Goal: Task Accomplishment & Management: Manage account settings

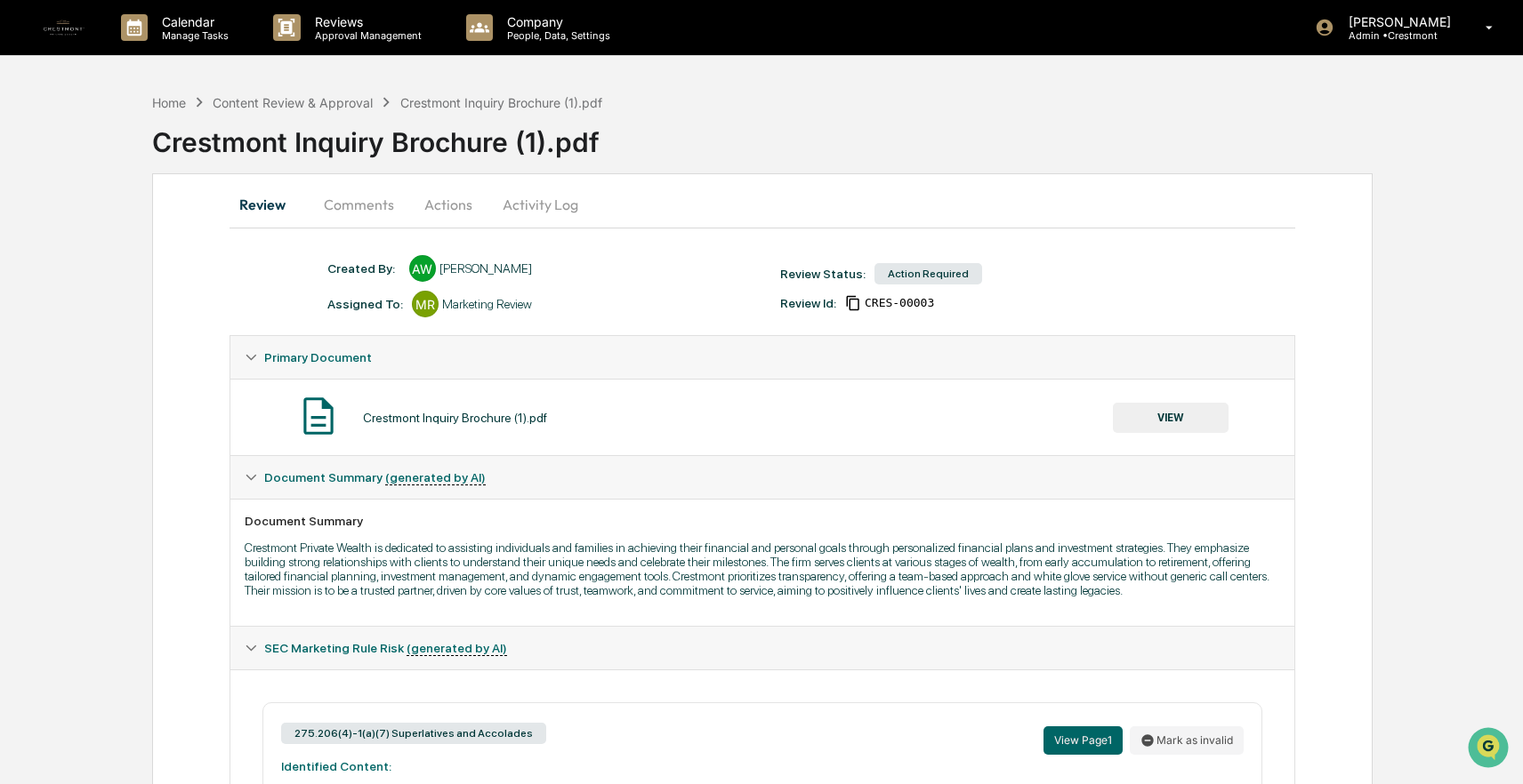
click at [542, 197] on button "Activity Log" at bounding box center [540, 205] width 104 height 43
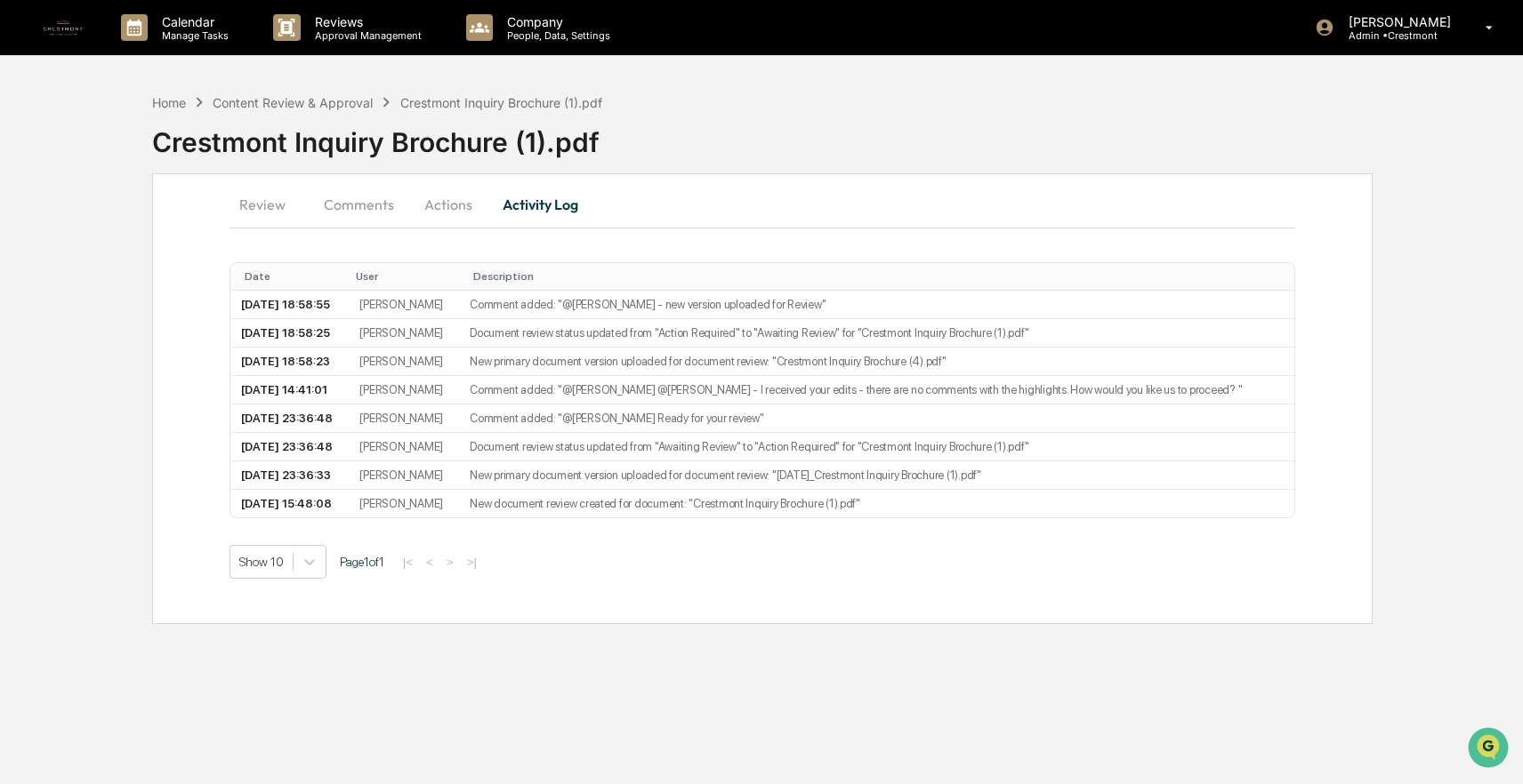
click at [360, 197] on button "Comments" at bounding box center [359, 205] width 99 height 43
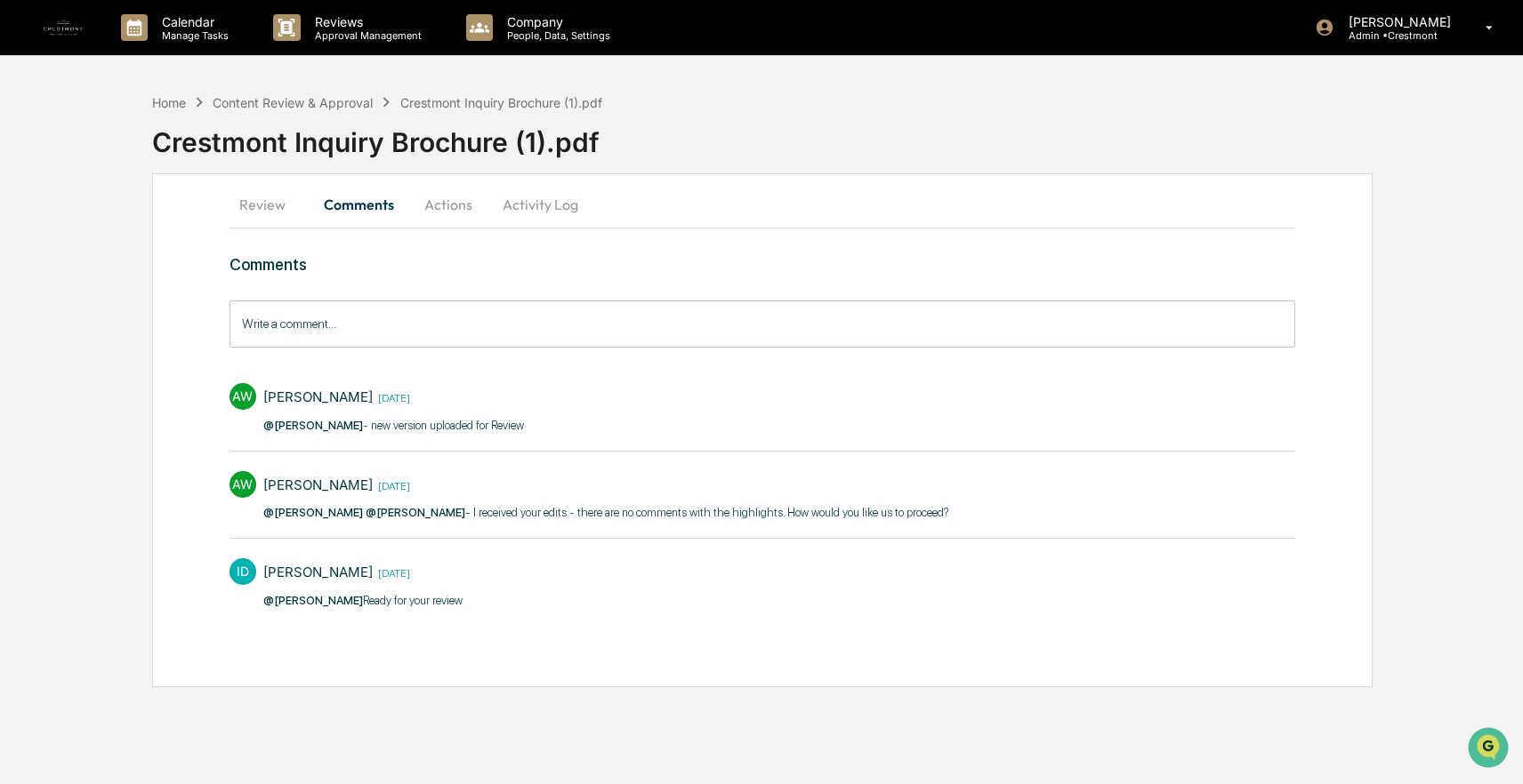
click at [276, 213] on button "Review" at bounding box center [269, 205] width 80 height 43
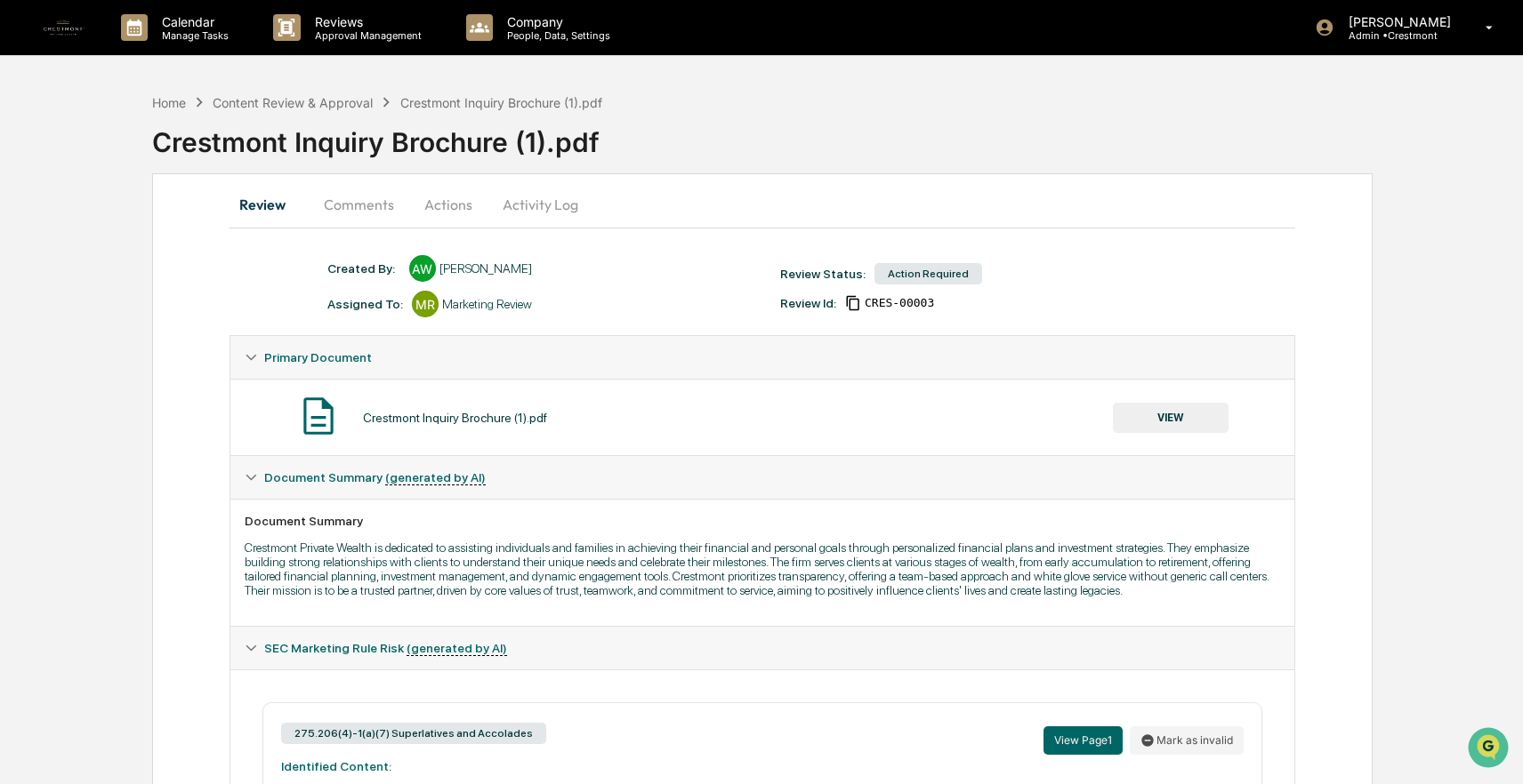
click at [353, 205] on button "Comments" at bounding box center [359, 205] width 99 height 43
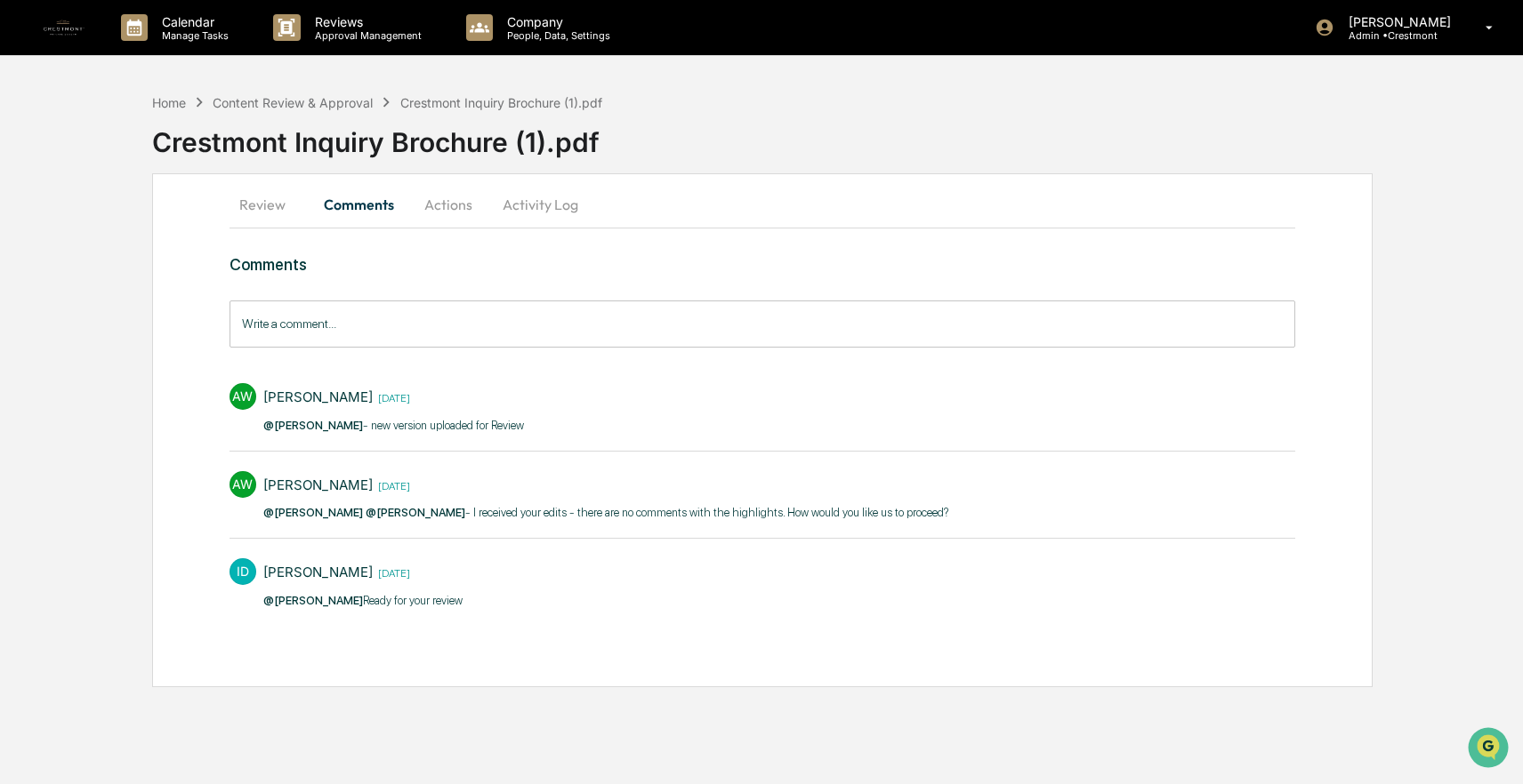
click at [271, 207] on button "Review" at bounding box center [269, 205] width 80 height 43
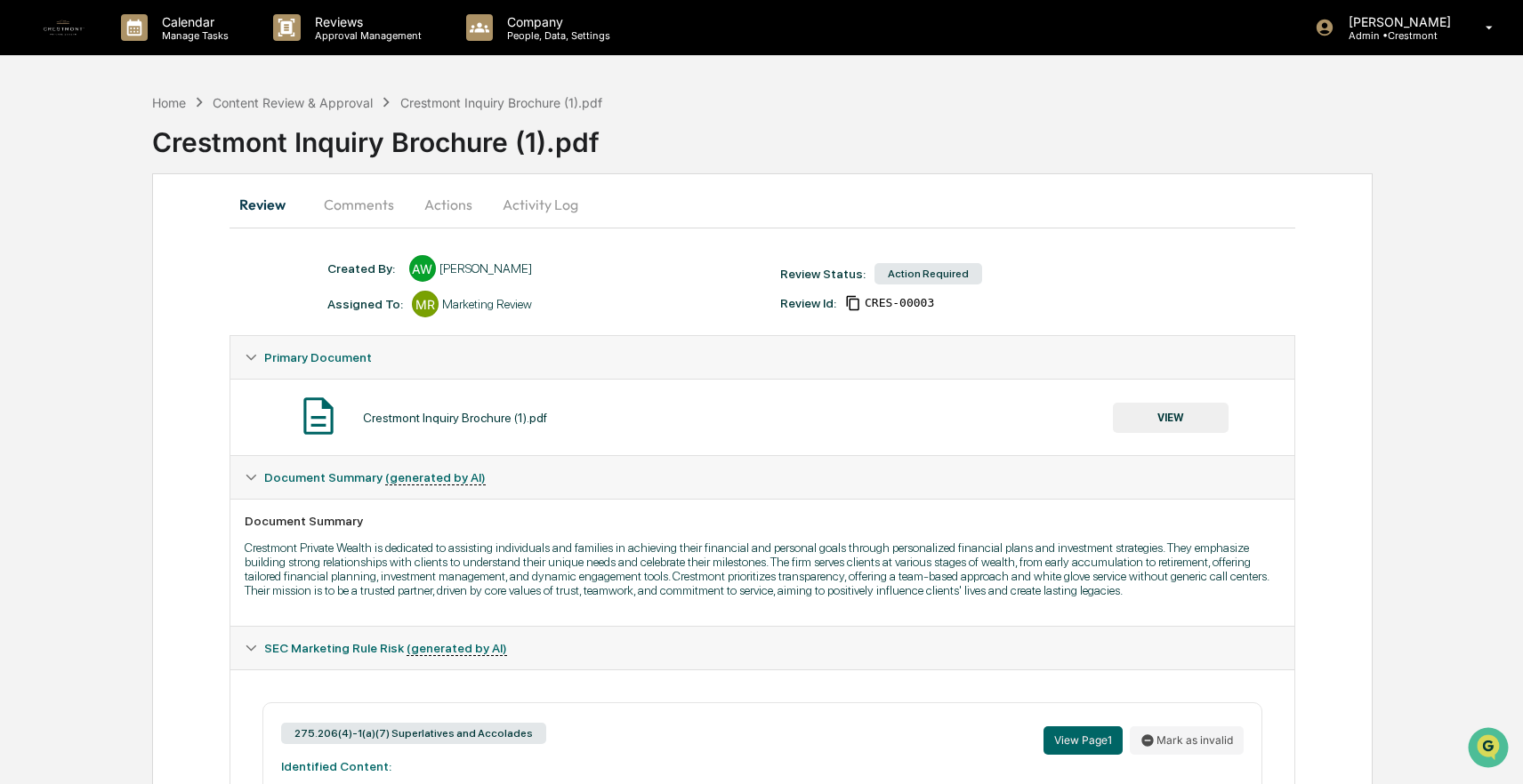
click at [1190, 419] on button "VIEW" at bounding box center [1170, 418] width 116 height 30
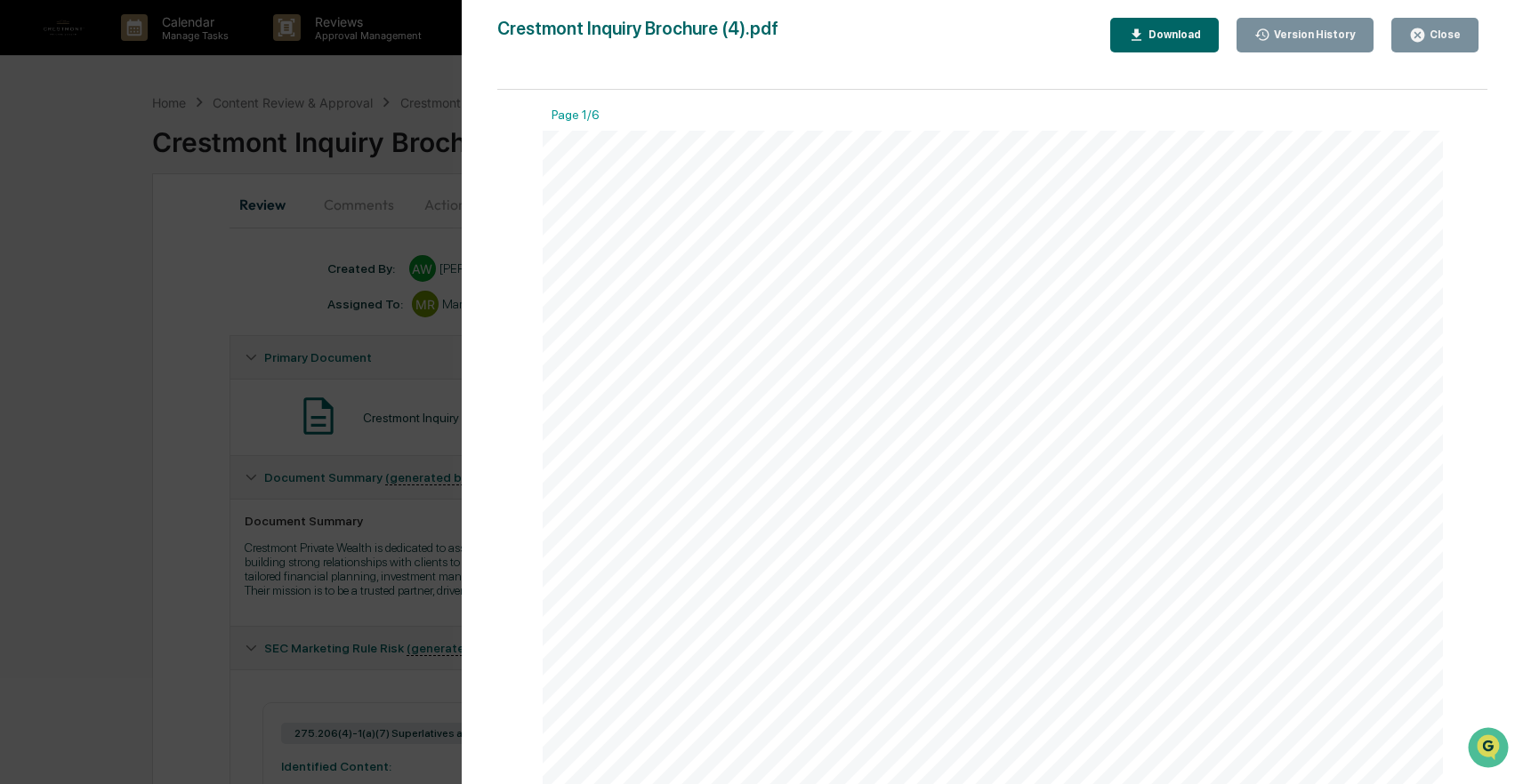
click at [1277, 33] on div "Version History" at bounding box center [1313, 35] width 85 height 13
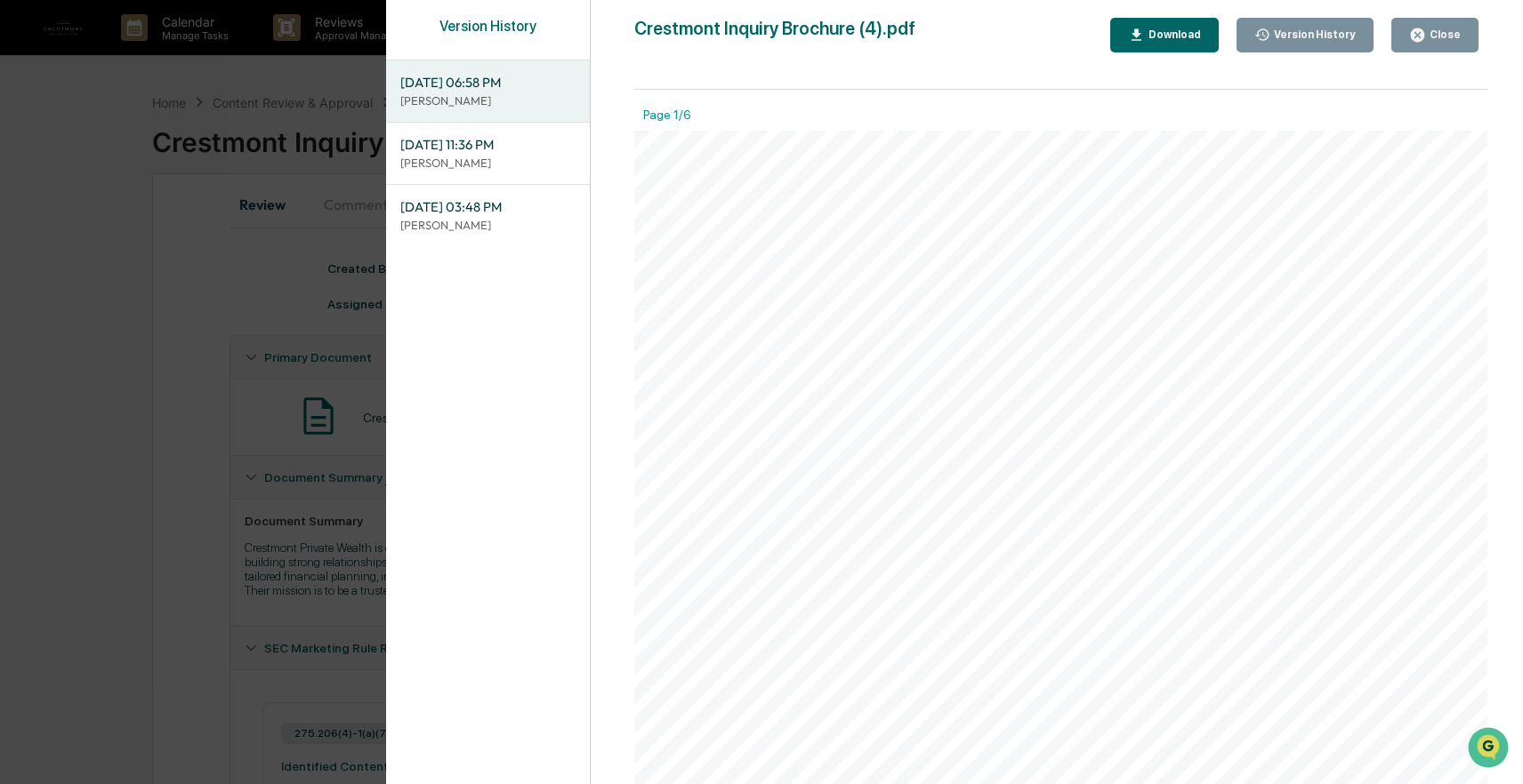
click at [1151, 37] on div "Download" at bounding box center [1173, 35] width 56 height 13
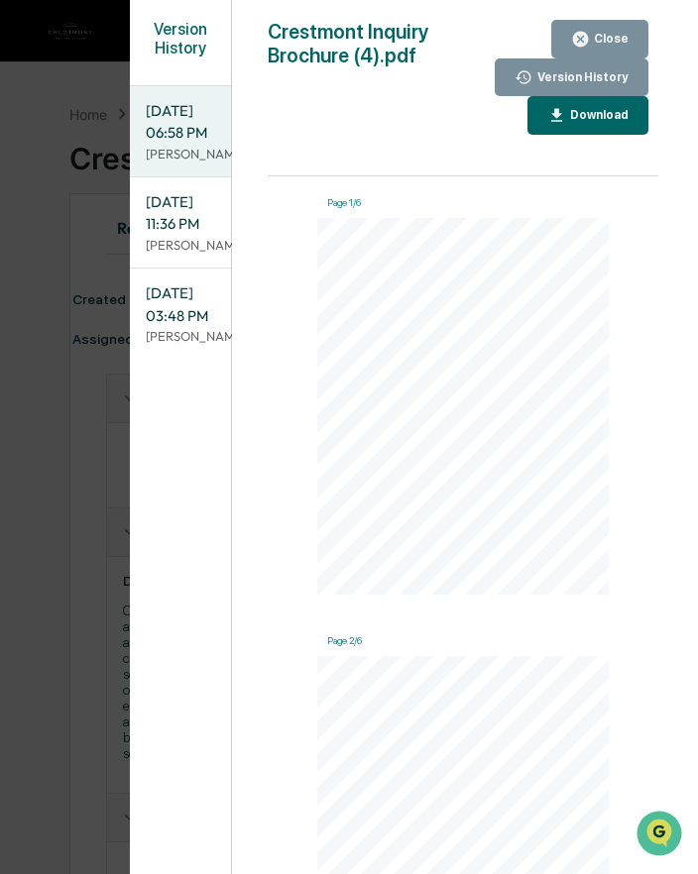
click at [178, 236] on span "[DATE] 11:36 PM" at bounding box center [180, 213] width 69 height 45
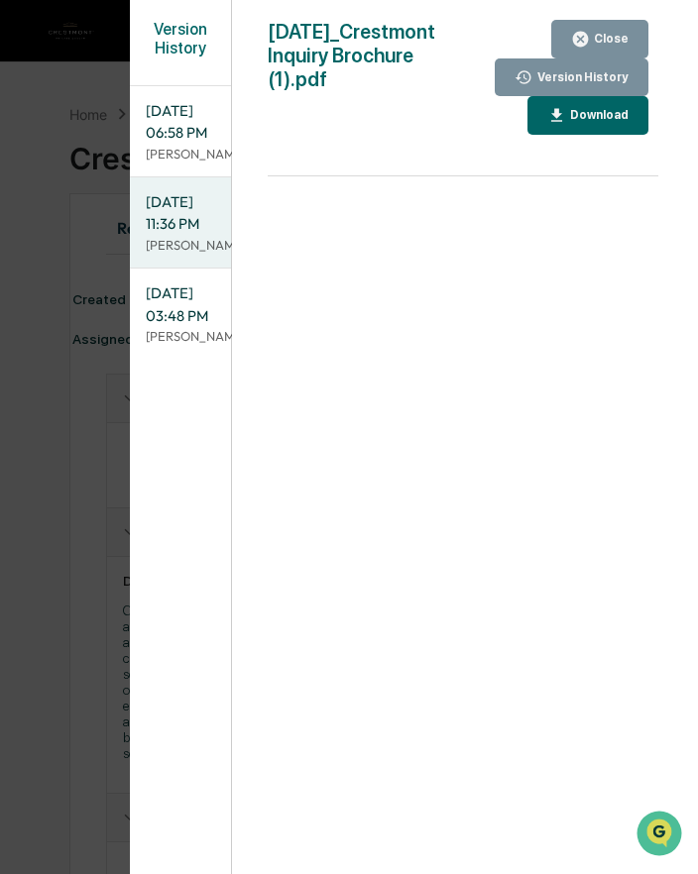
click at [549, 112] on icon "button" at bounding box center [556, 115] width 19 height 19
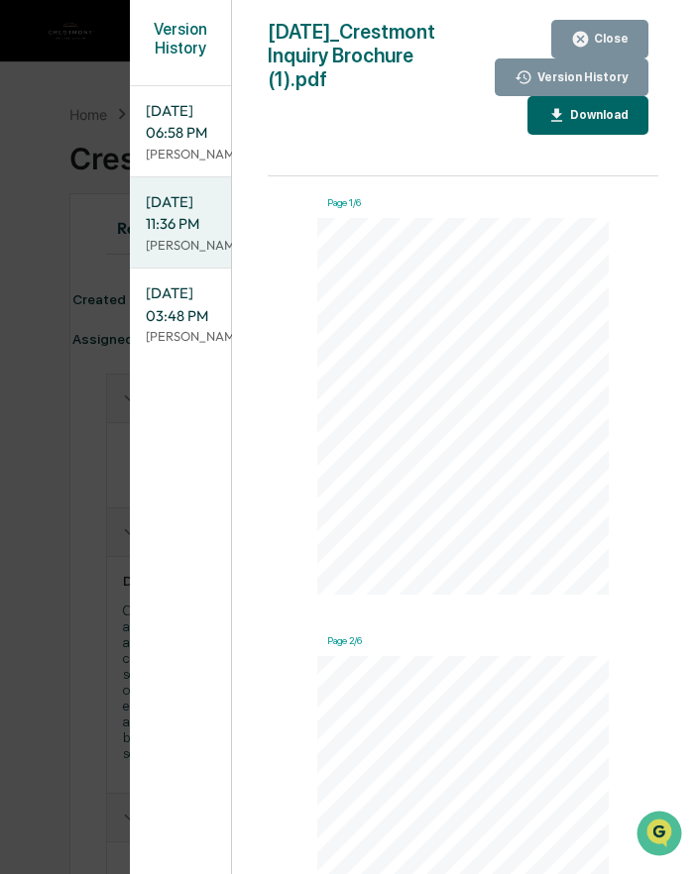
click at [602, 115] on div "Download" at bounding box center [597, 115] width 62 height 14
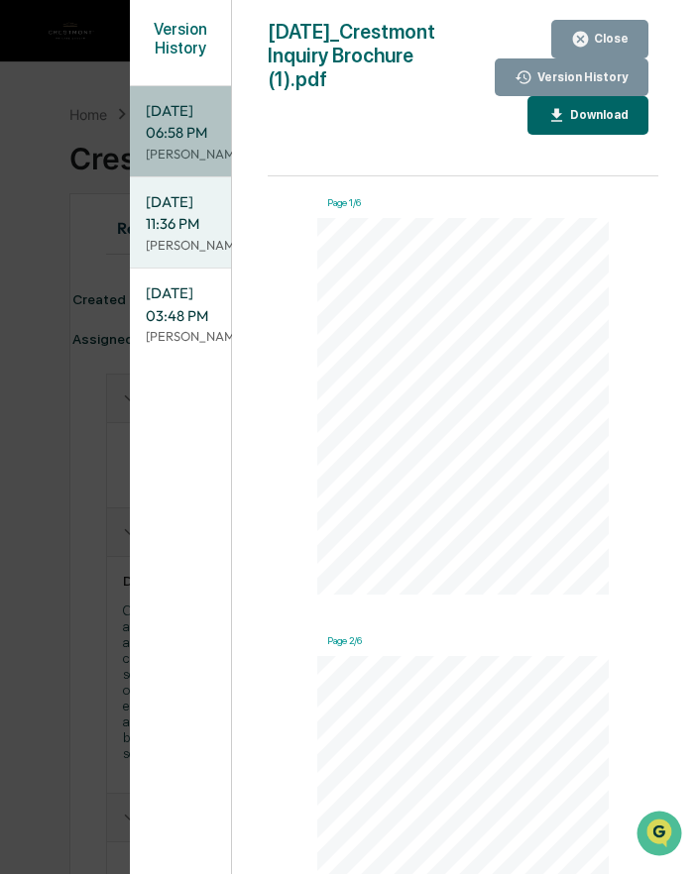
click at [197, 160] on p "[PERSON_NAME]" at bounding box center [180, 154] width 69 height 19
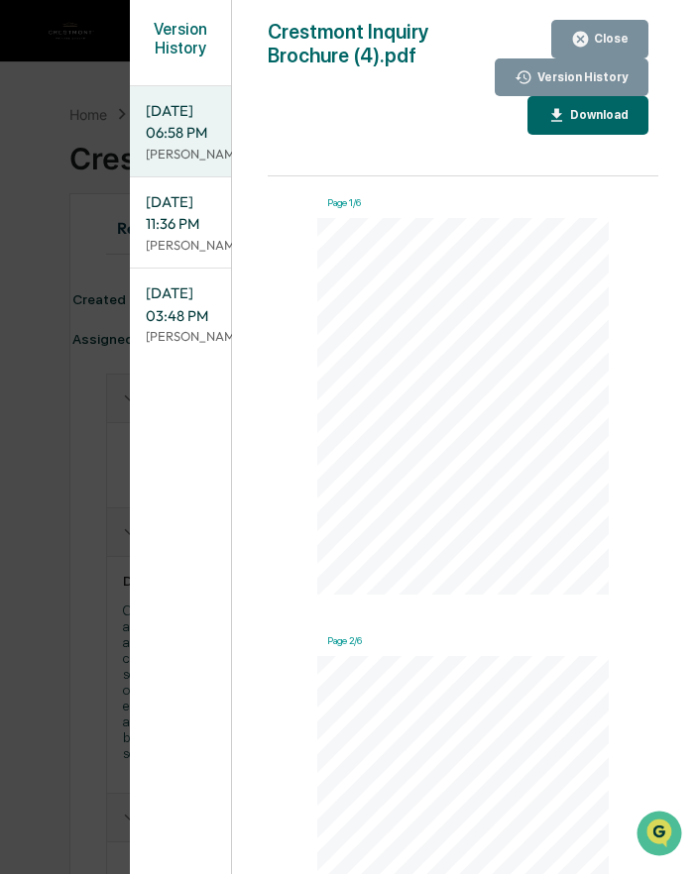
click at [585, 32] on icon "button" at bounding box center [580, 39] width 19 height 19
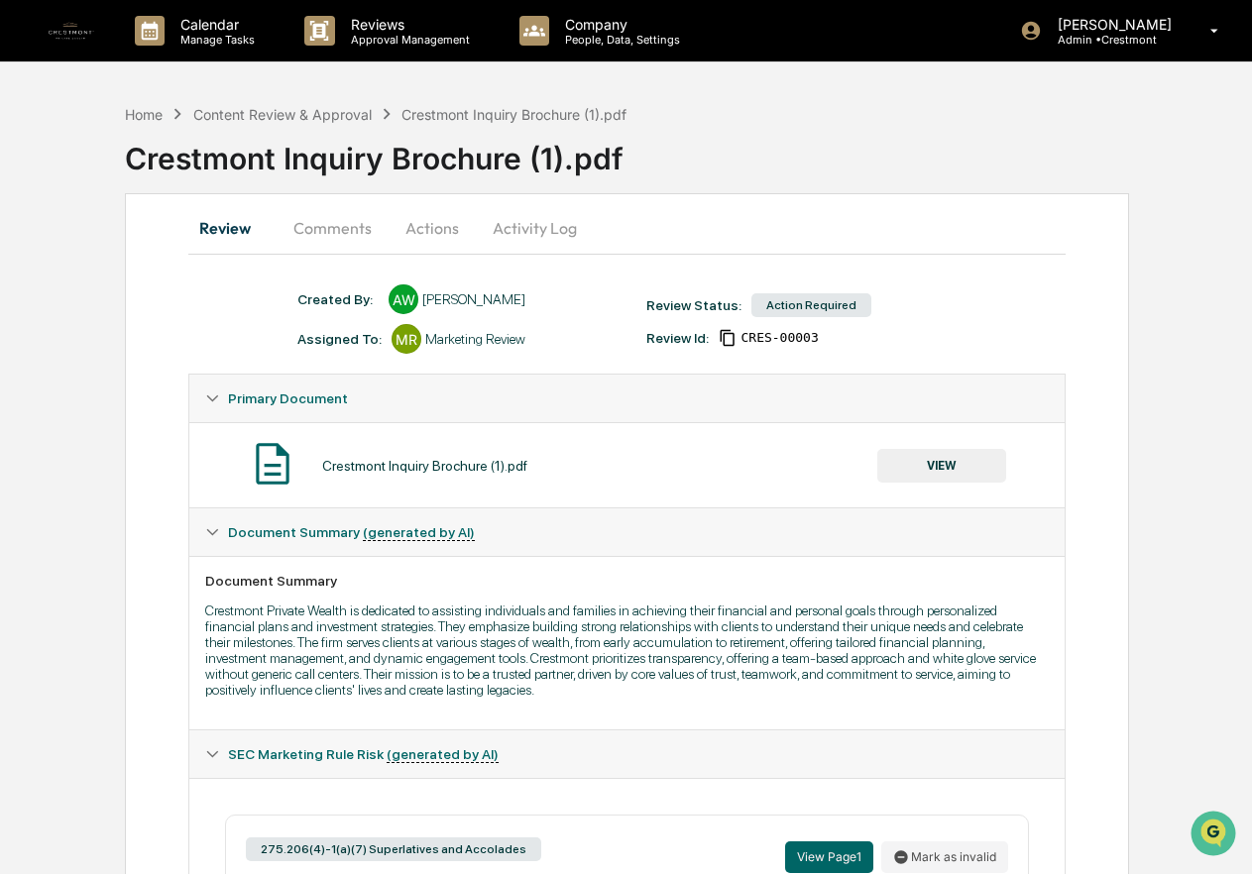
click at [429, 219] on button "Actions" at bounding box center [432, 228] width 89 height 48
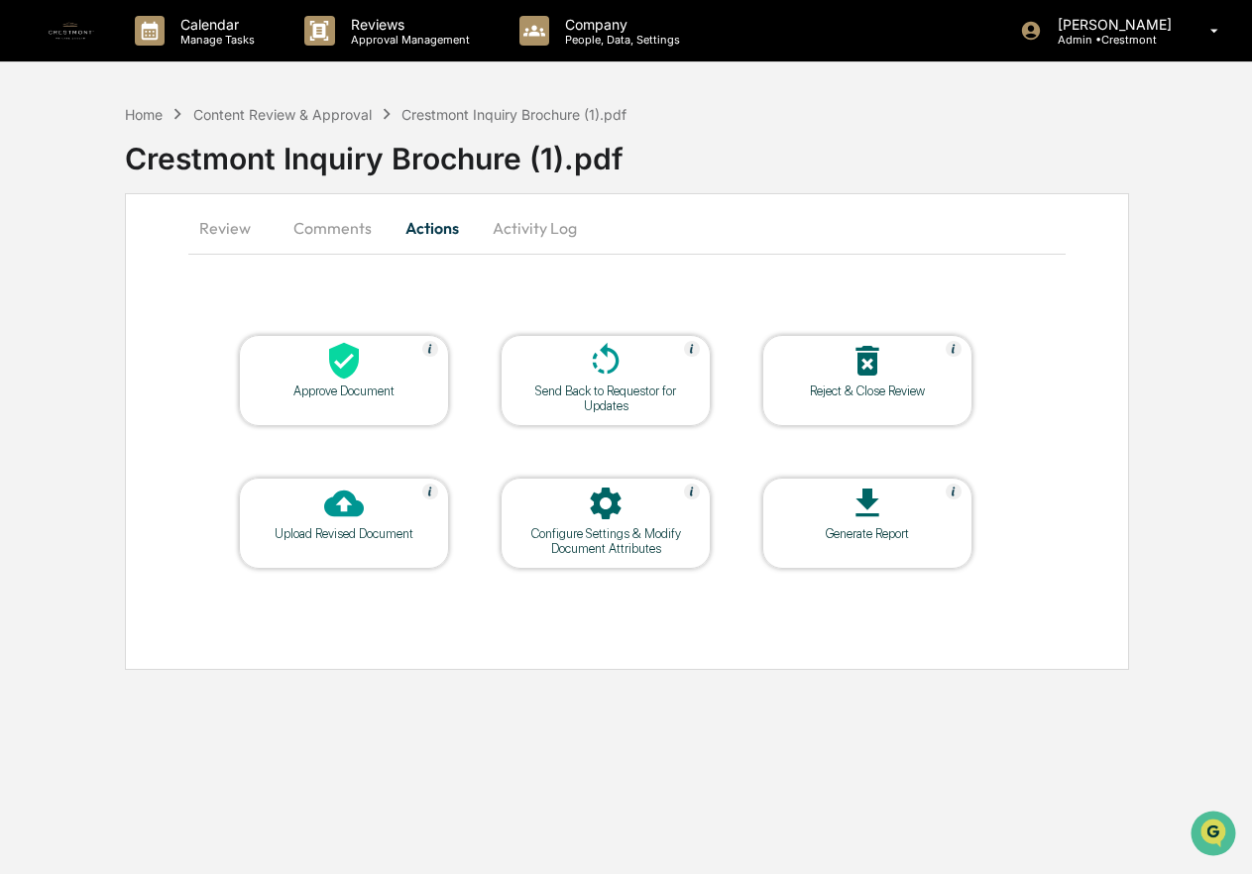
click at [339, 371] on icon at bounding box center [344, 361] width 30 height 37
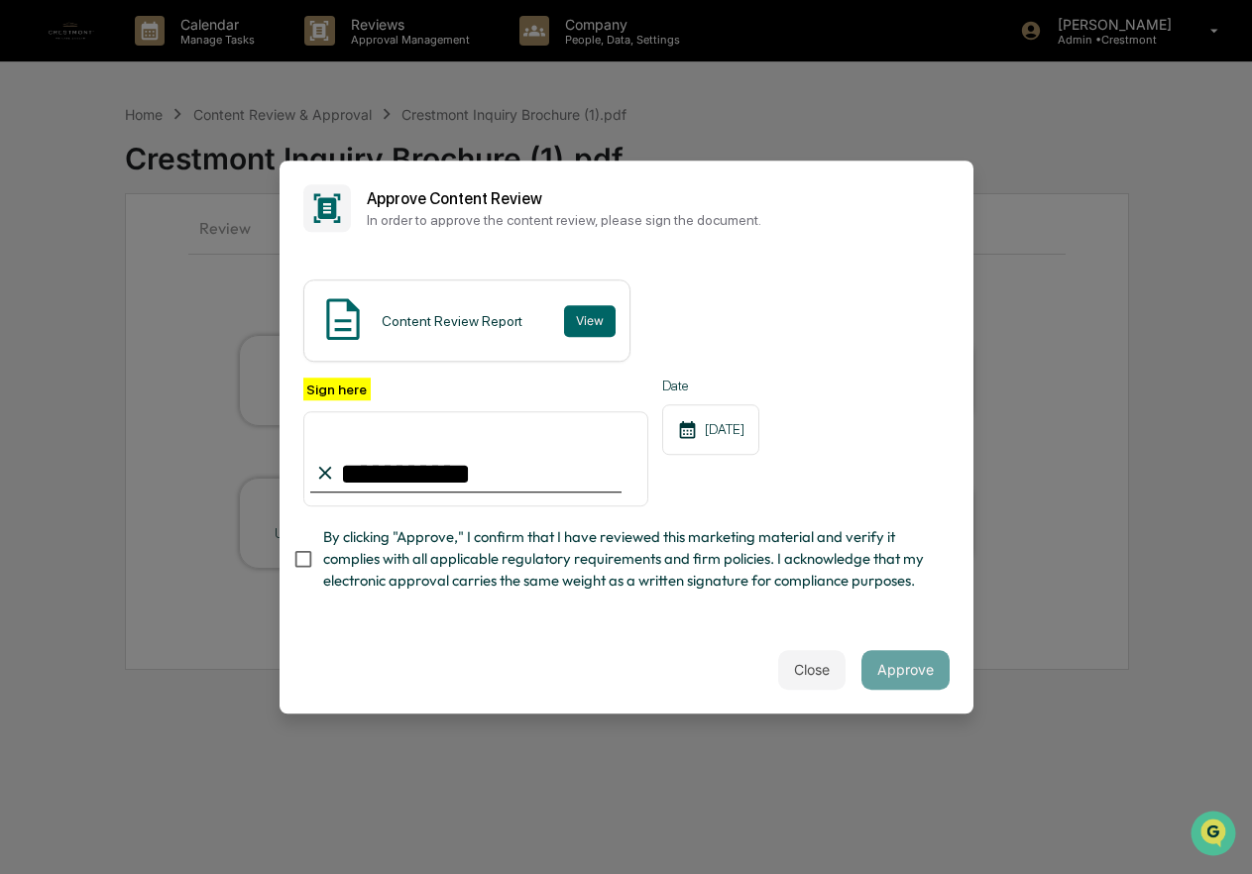
type input "**********"
click at [888, 659] on button "Approve" at bounding box center [906, 670] width 88 height 40
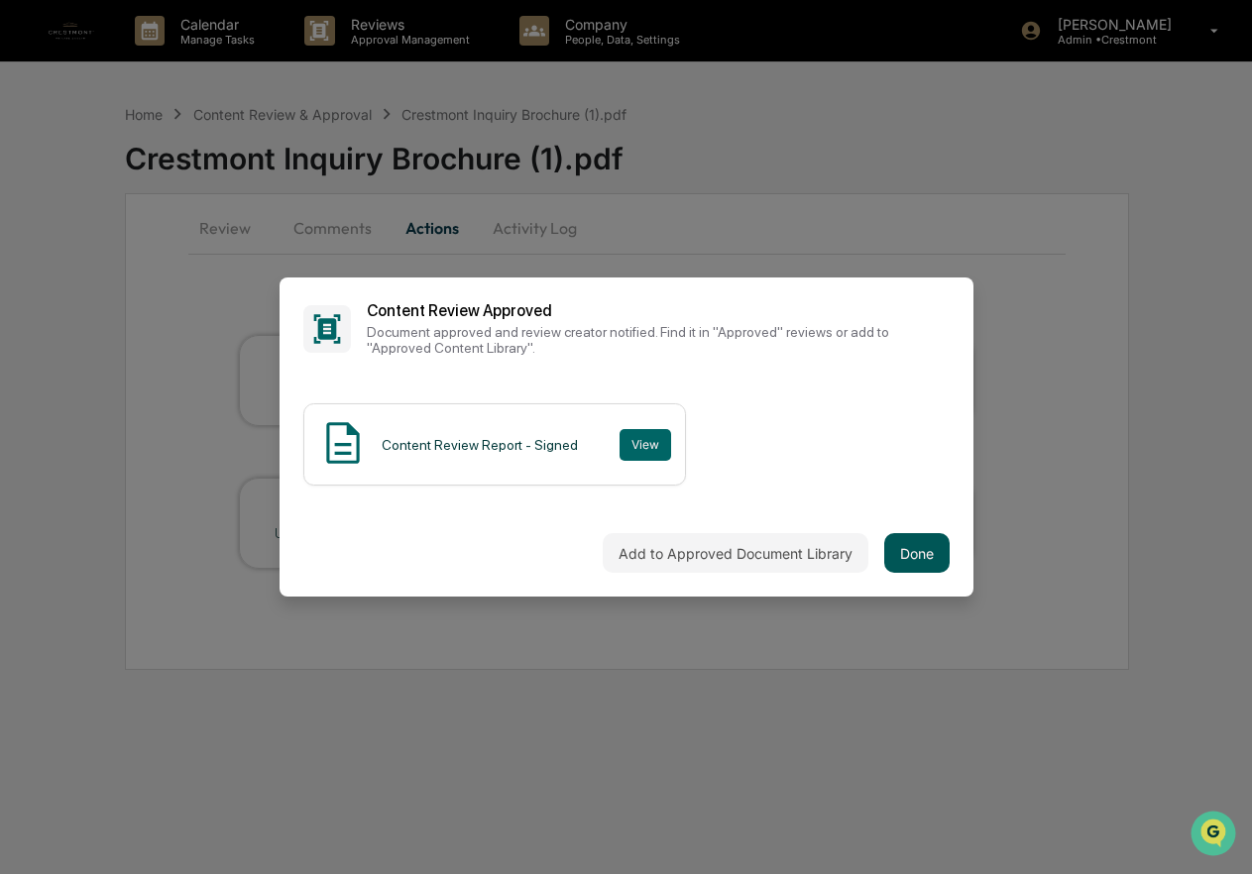
click at [933, 547] on button "Done" at bounding box center [916, 553] width 65 height 40
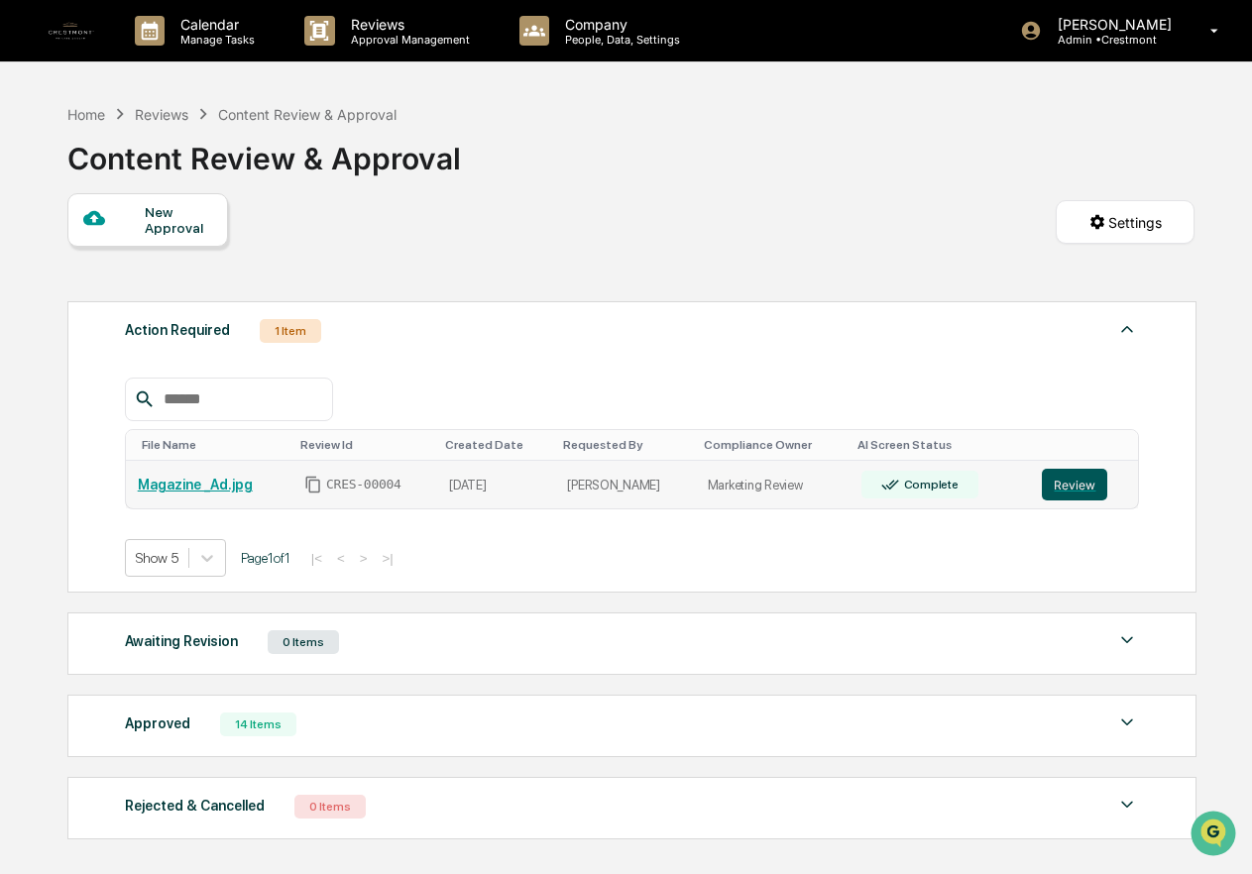
click at [1065, 484] on button "Review" at bounding box center [1074, 485] width 65 height 32
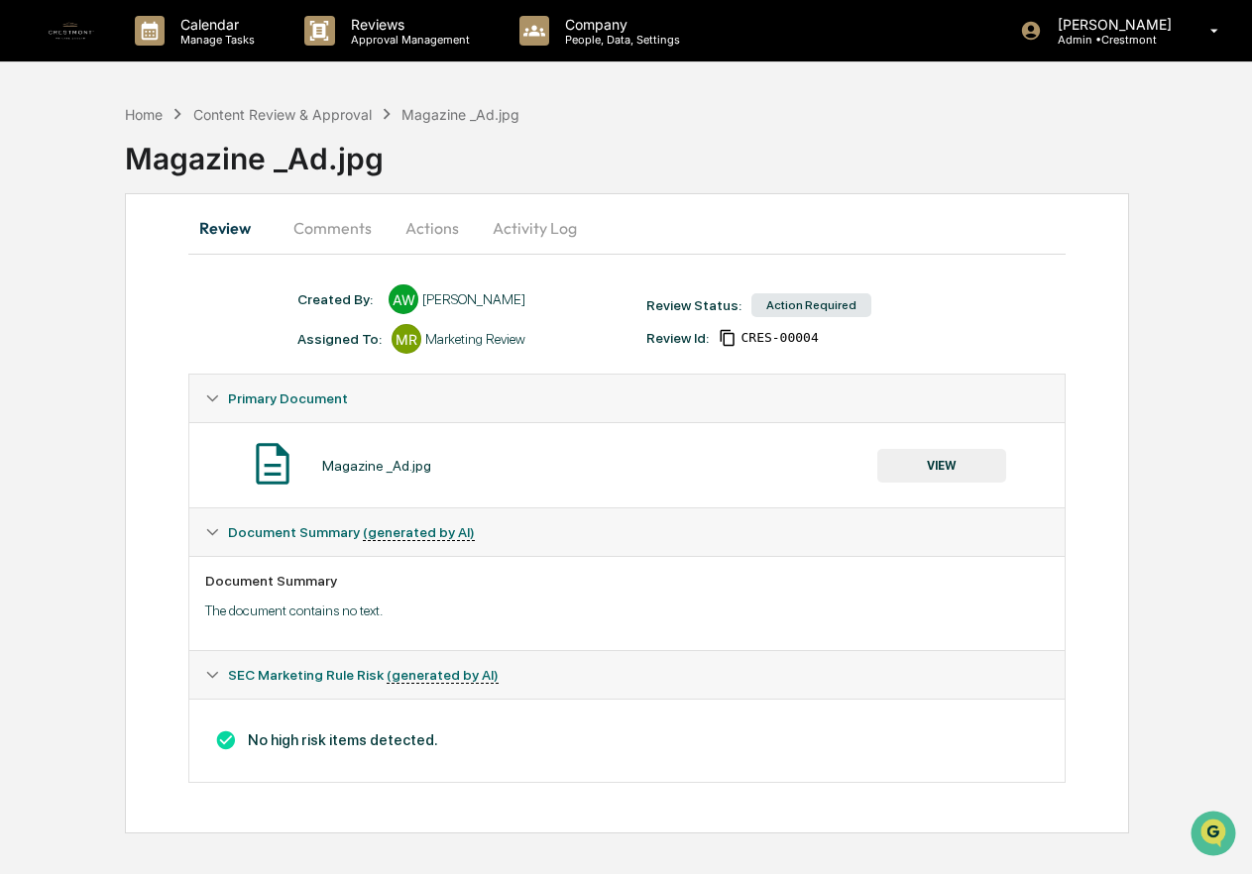
click at [951, 469] on button "VIEW" at bounding box center [941, 466] width 129 height 34
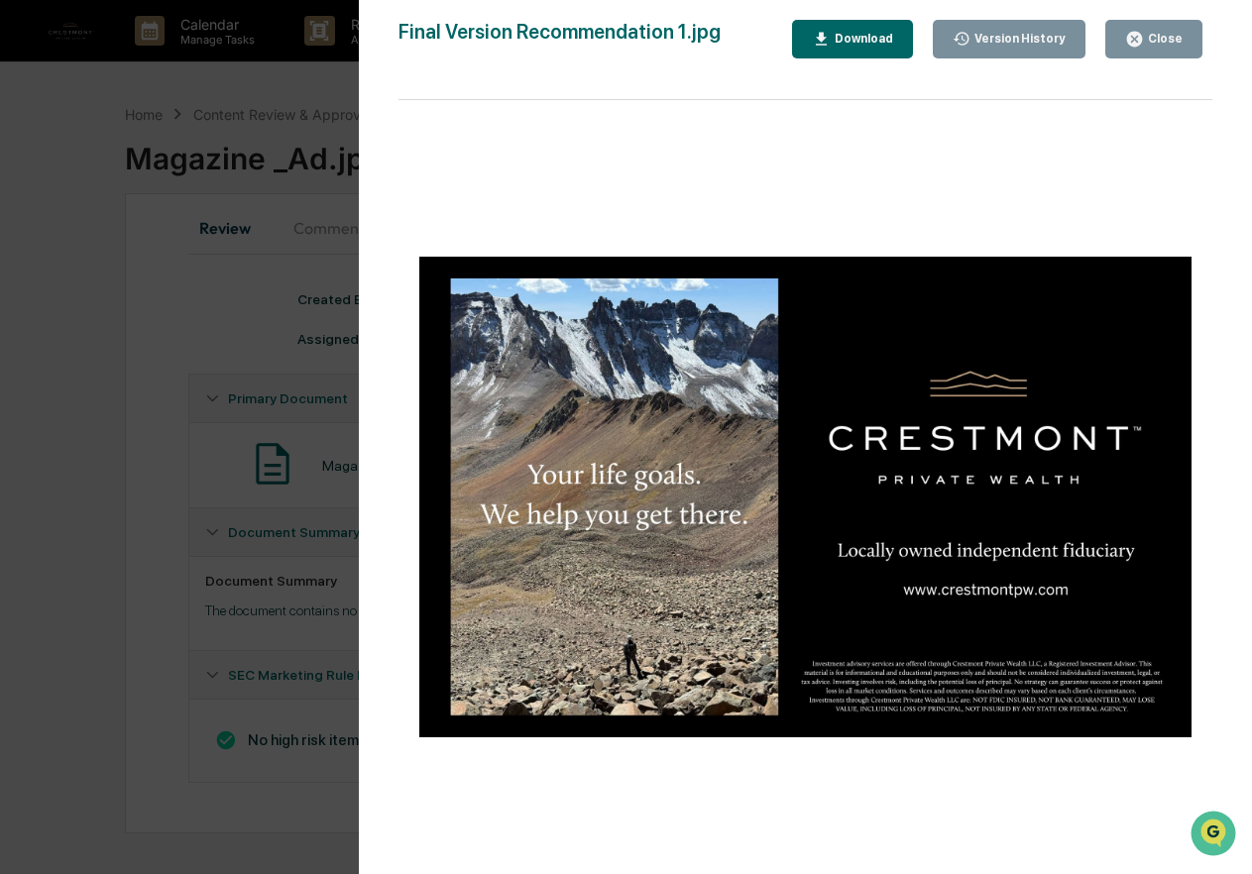
click at [873, 330] on img at bounding box center [805, 497] width 773 height 481
click at [233, 622] on div "Version History [DATE] 08:58 PM [PERSON_NAME] Final Version Recommendation 1.jp…" at bounding box center [626, 437] width 1252 height 874
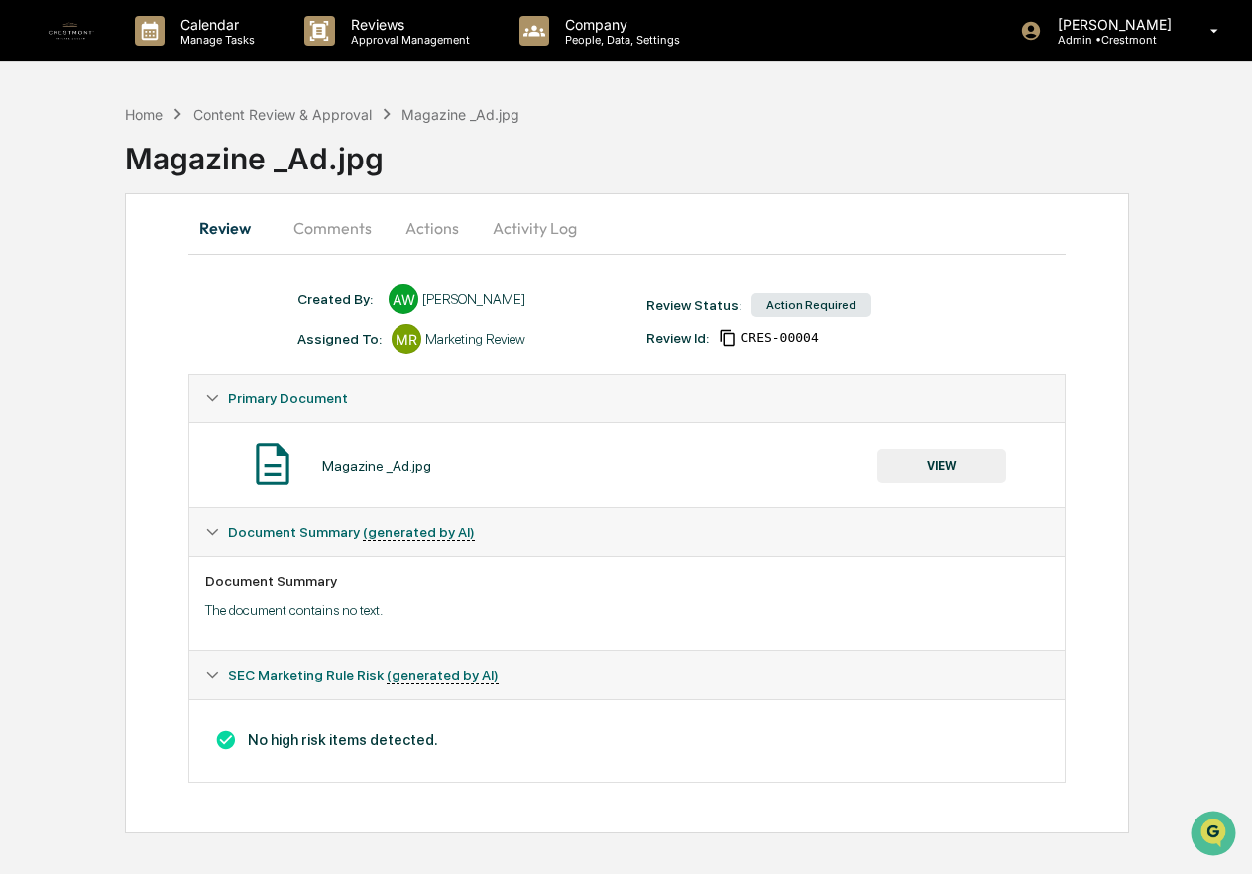
click at [452, 220] on button "Actions" at bounding box center [432, 228] width 89 height 48
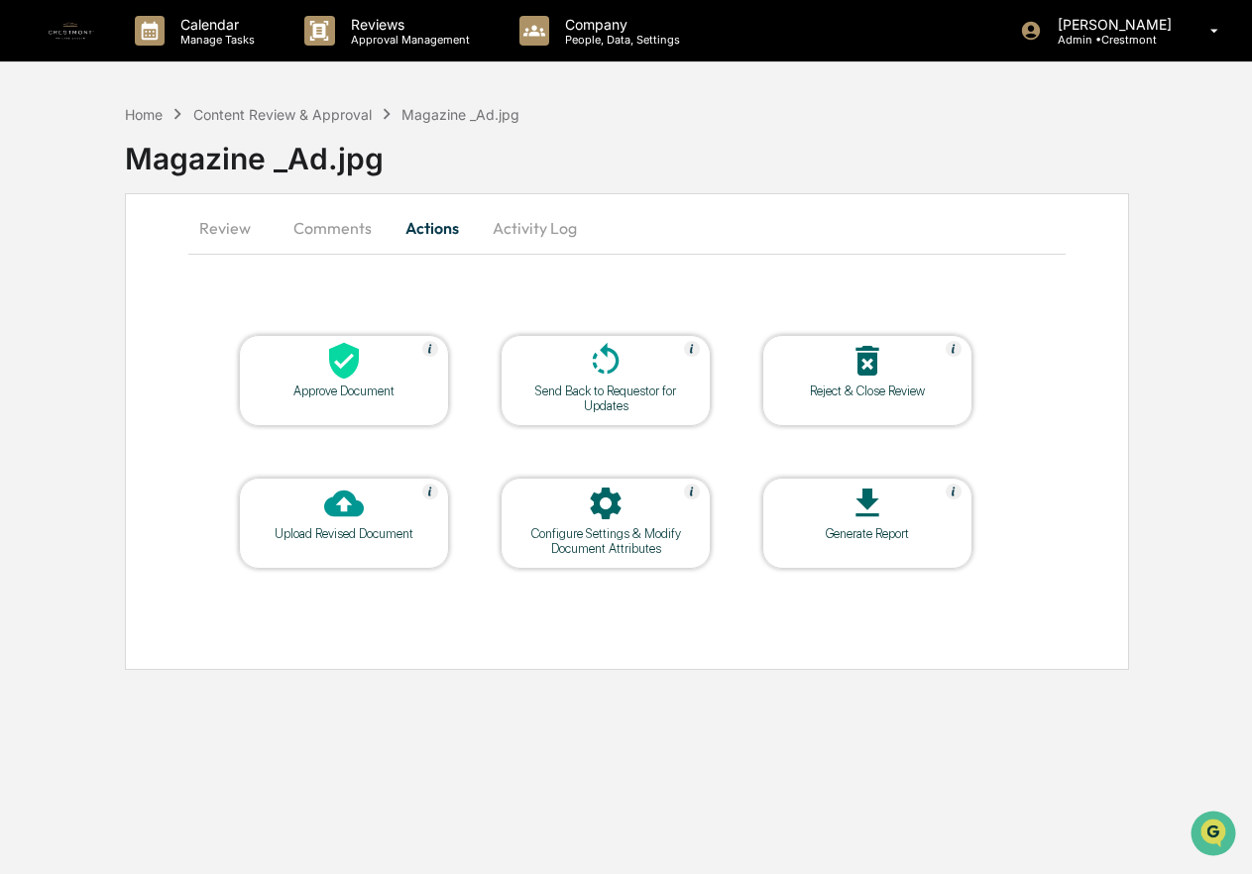
click at [347, 221] on button "Comments" at bounding box center [333, 228] width 110 height 48
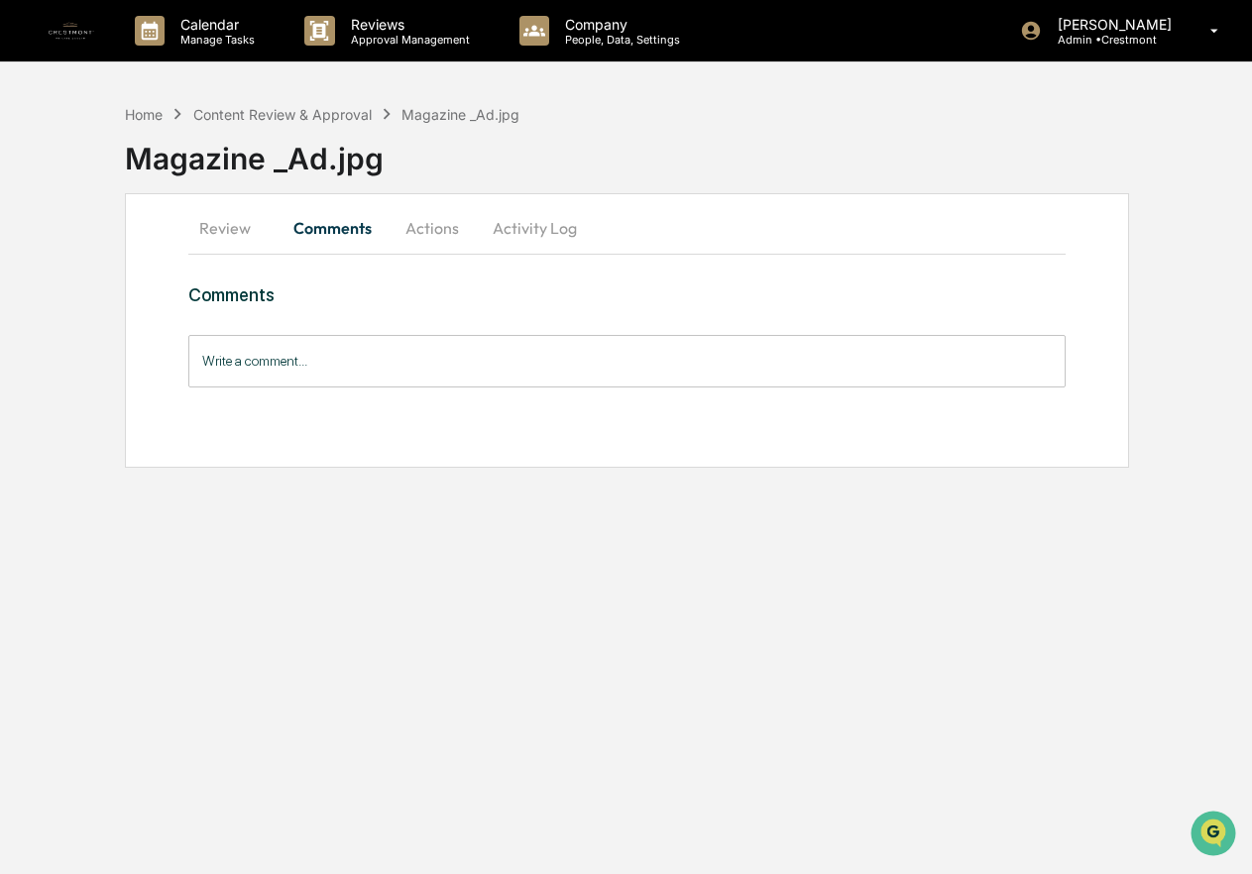
click at [237, 226] on button "Review" at bounding box center [232, 228] width 89 height 48
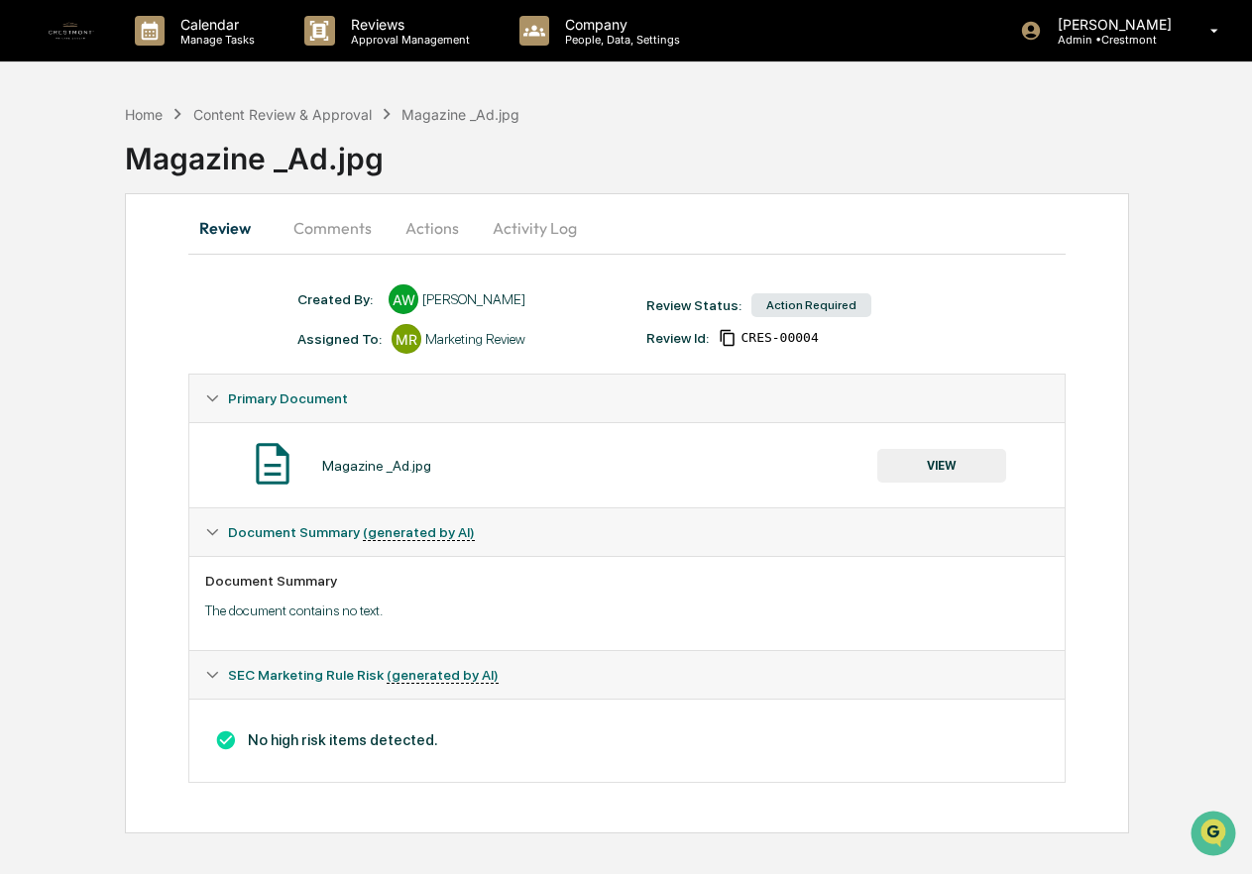
click at [950, 459] on button "VIEW" at bounding box center [941, 466] width 129 height 34
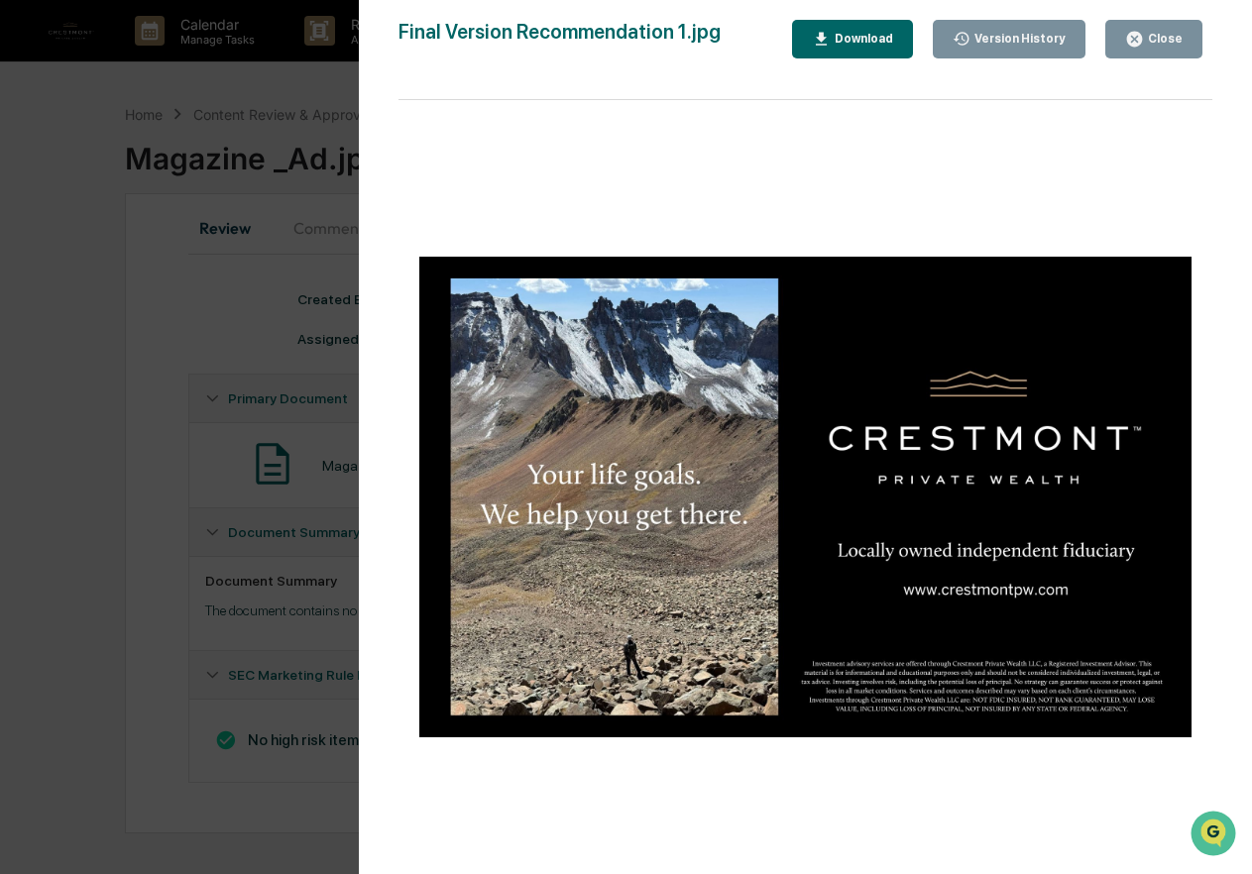
click at [841, 38] on div "Download" at bounding box center [862, 39] width 62 height 14
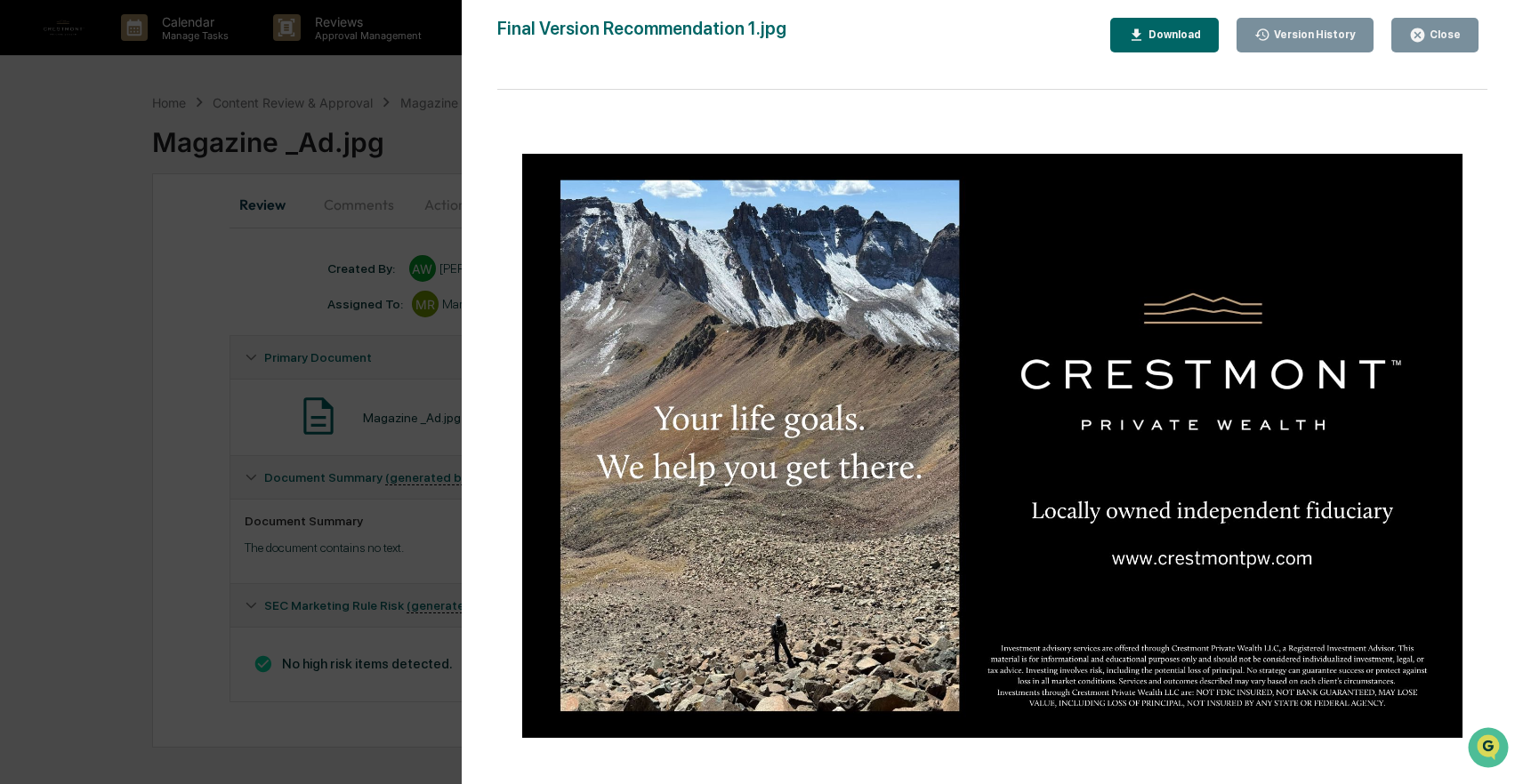
click at [1123, 37] on icon "button" at bounding box center [1136, 35] width 17 height 17
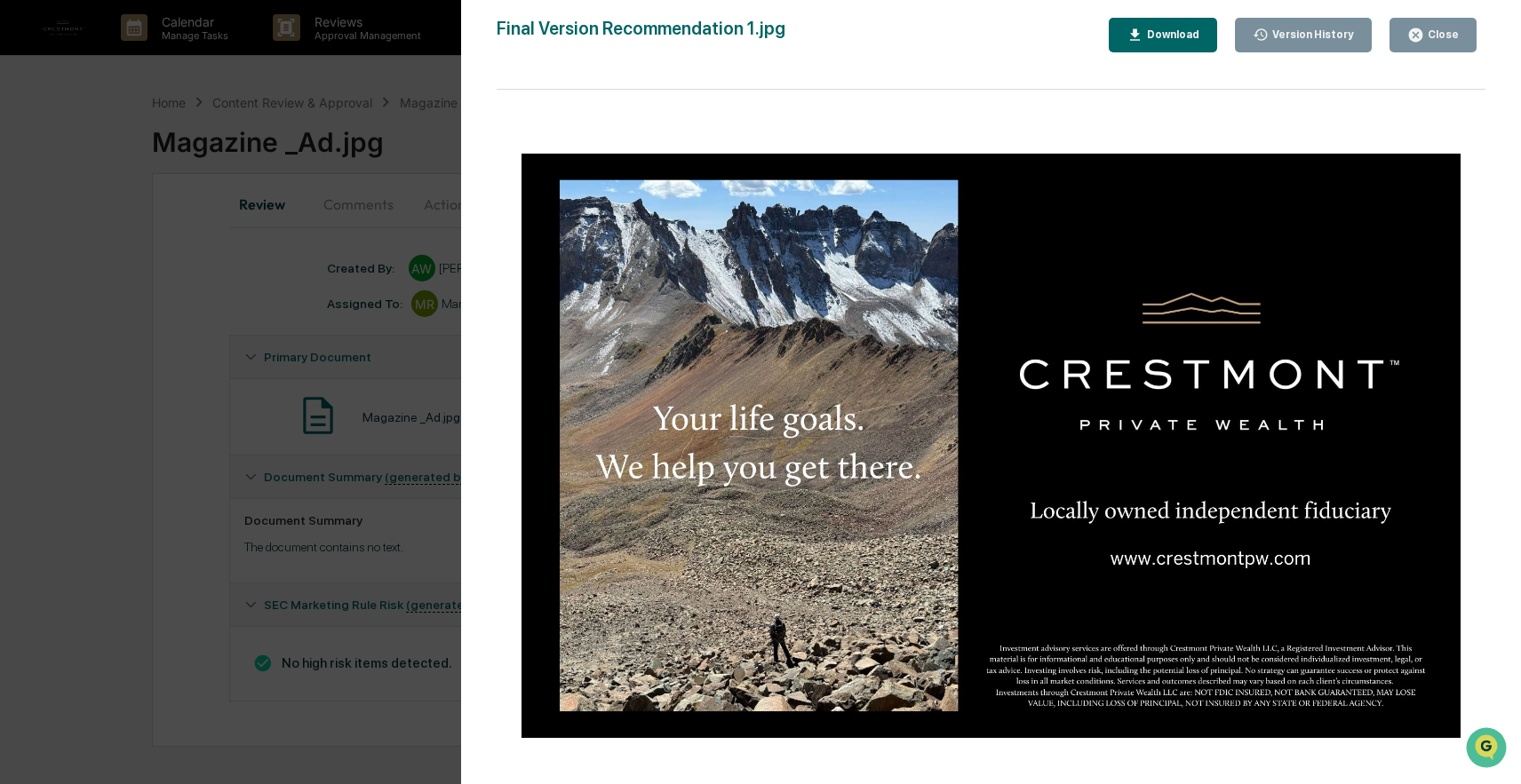
click at [381, 332] on div "Version History [DATE] 08:58 PM [PERSON_NAME] Final Version Recommendation 1.jp…" at bounding box center [760, 392] width 1521 height 784
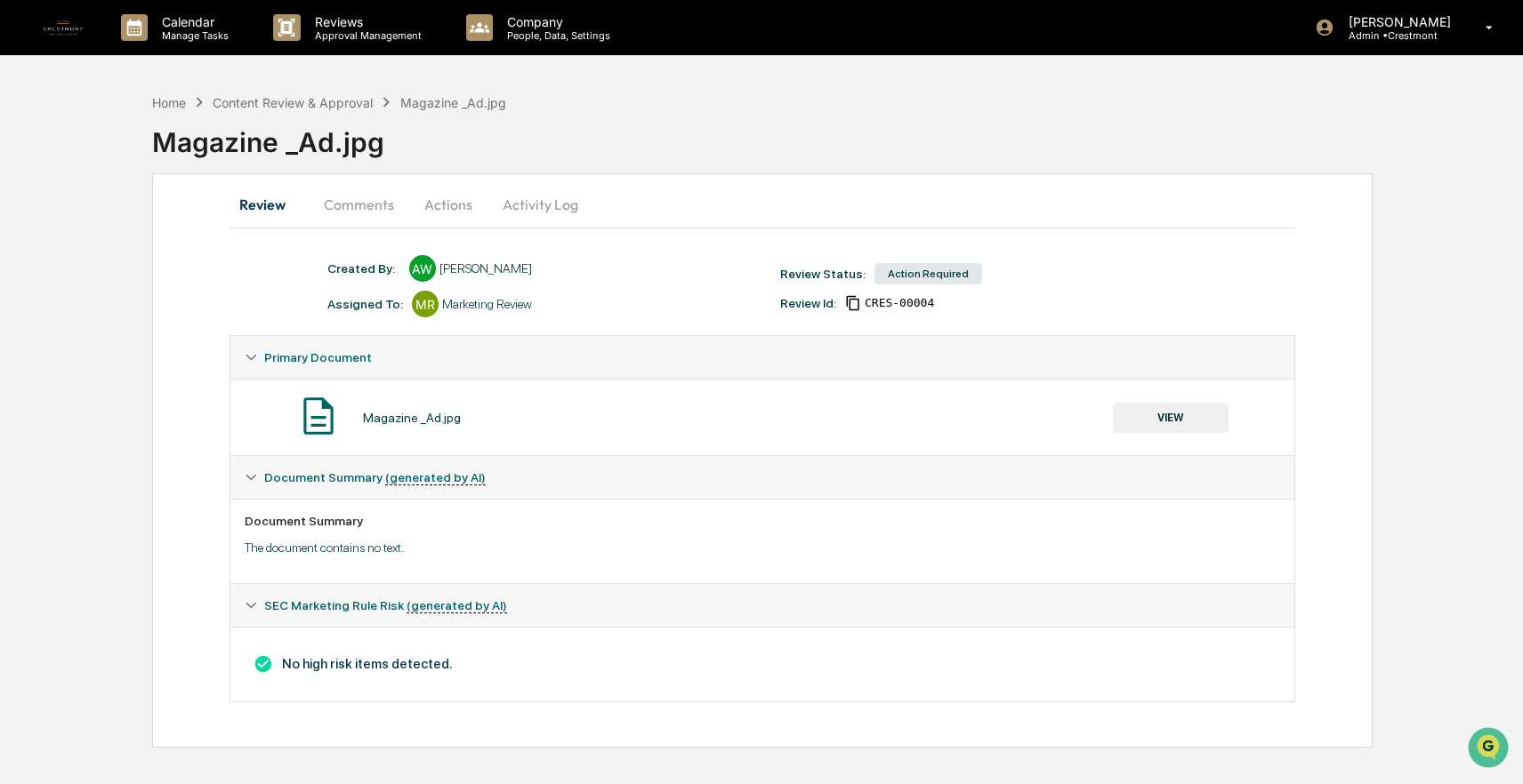
click at [441, 199] on button "Actions" at bounding box center [448, 205] width 80 height 43
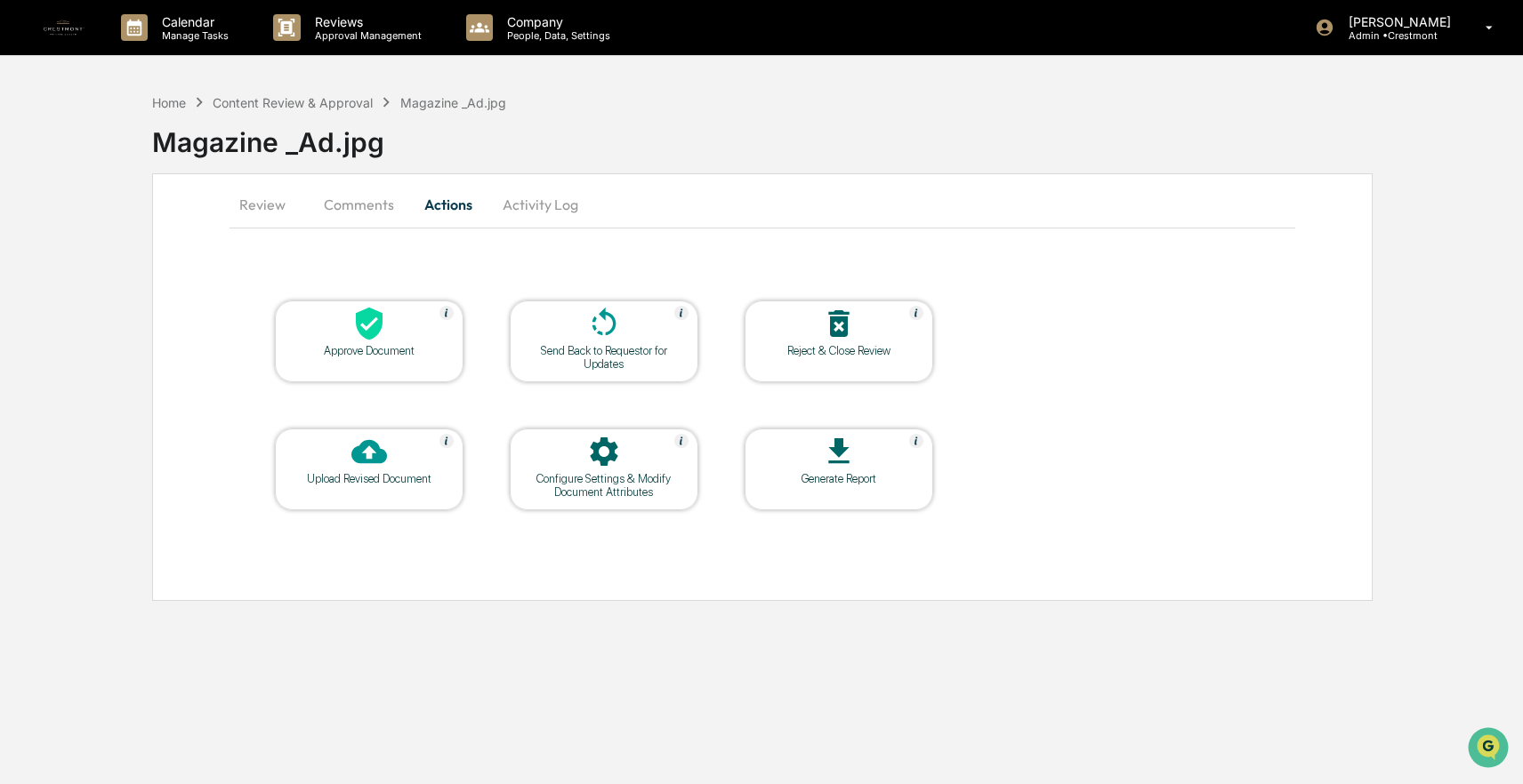
click at [373, 331] on icon at bounding box center [370, 324] width 27 height 33
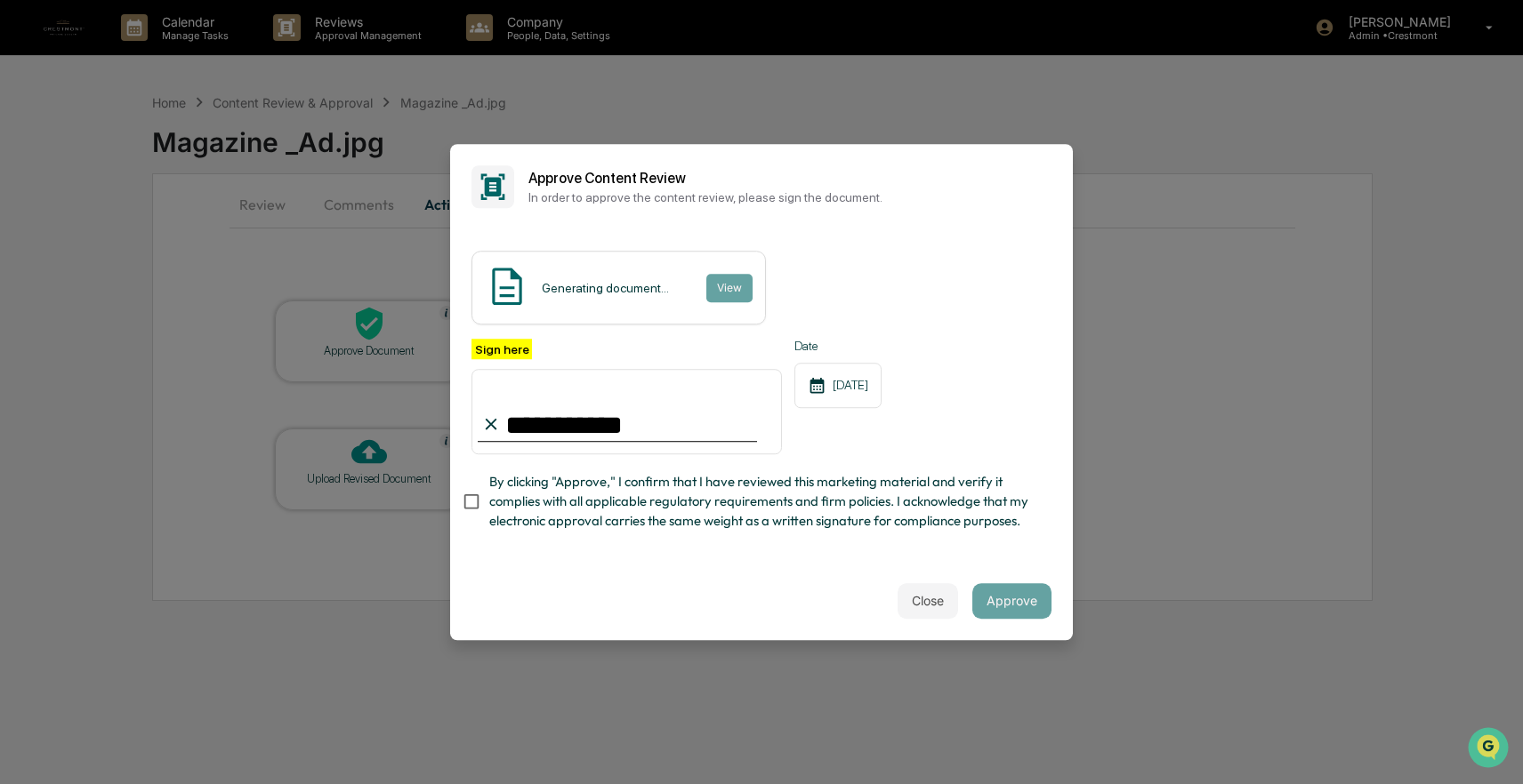
type input "**********"
click at [1011, 595] on button "Approve" at bounding box center [1012, 601] width 79 height 36
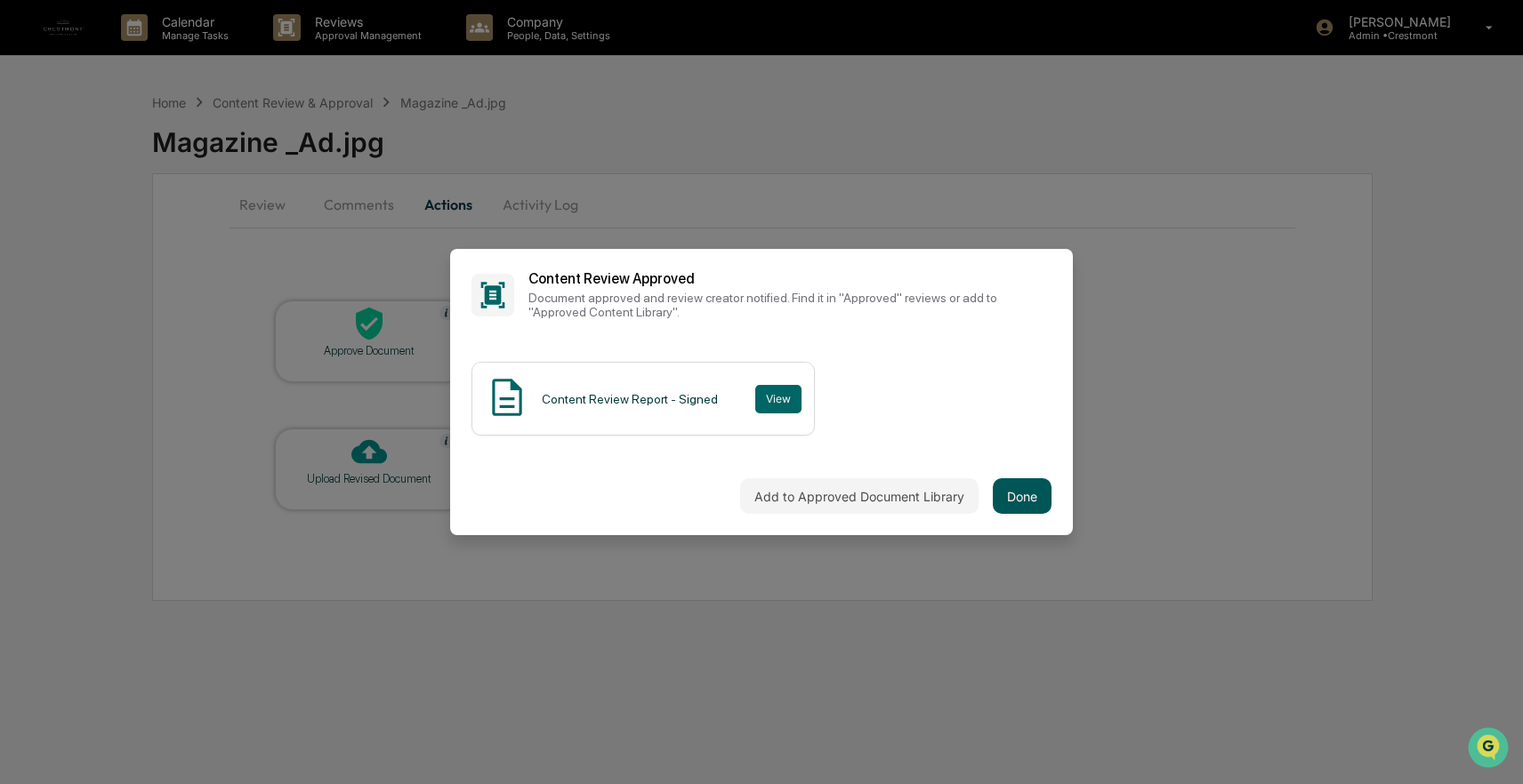
click at [1006, 503] on button "Done" at bounding box center [1021, 496] width 58 height 36
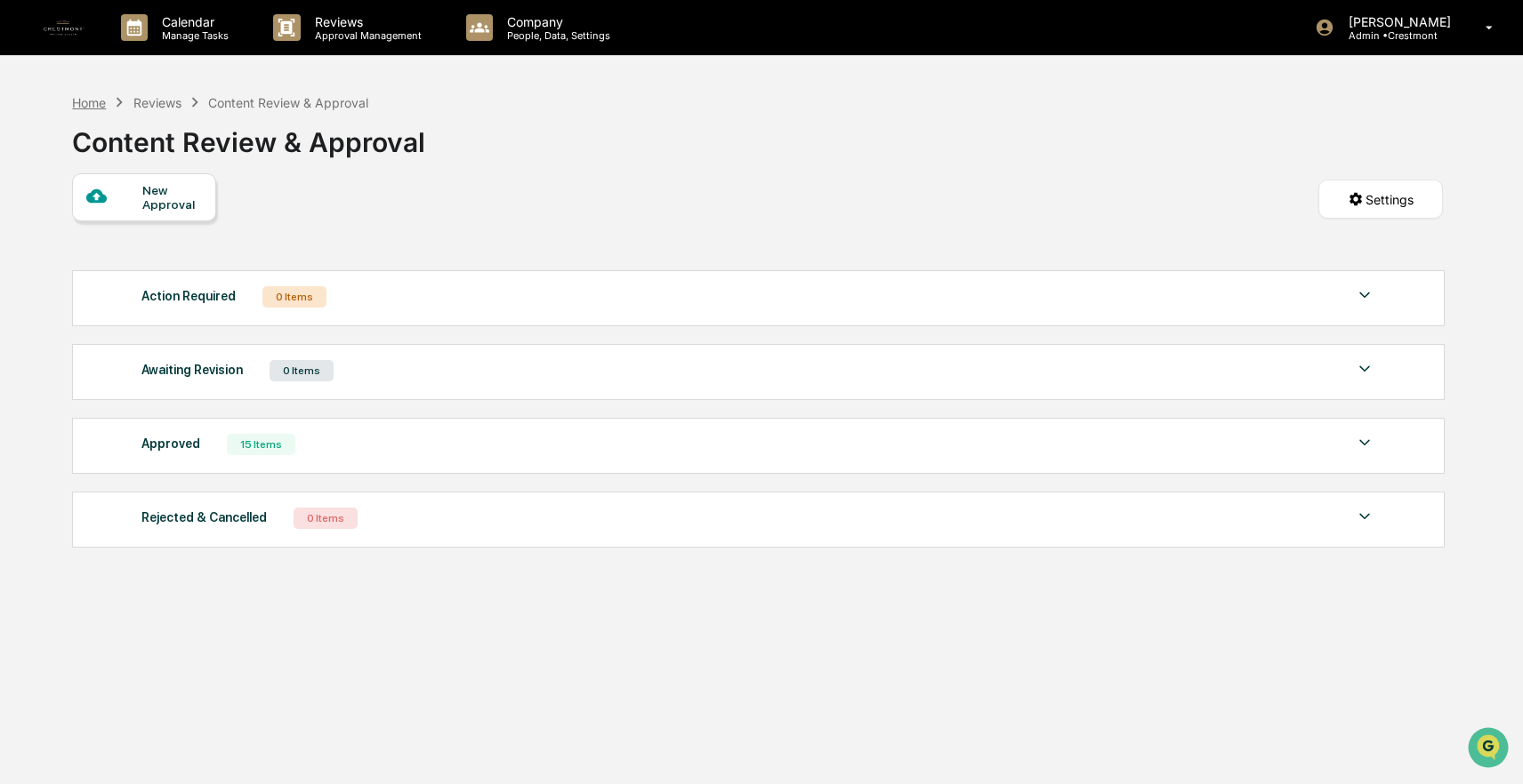
click at [92, 96] on div "Home" at bounding box center [89, 102] width 34 height 15
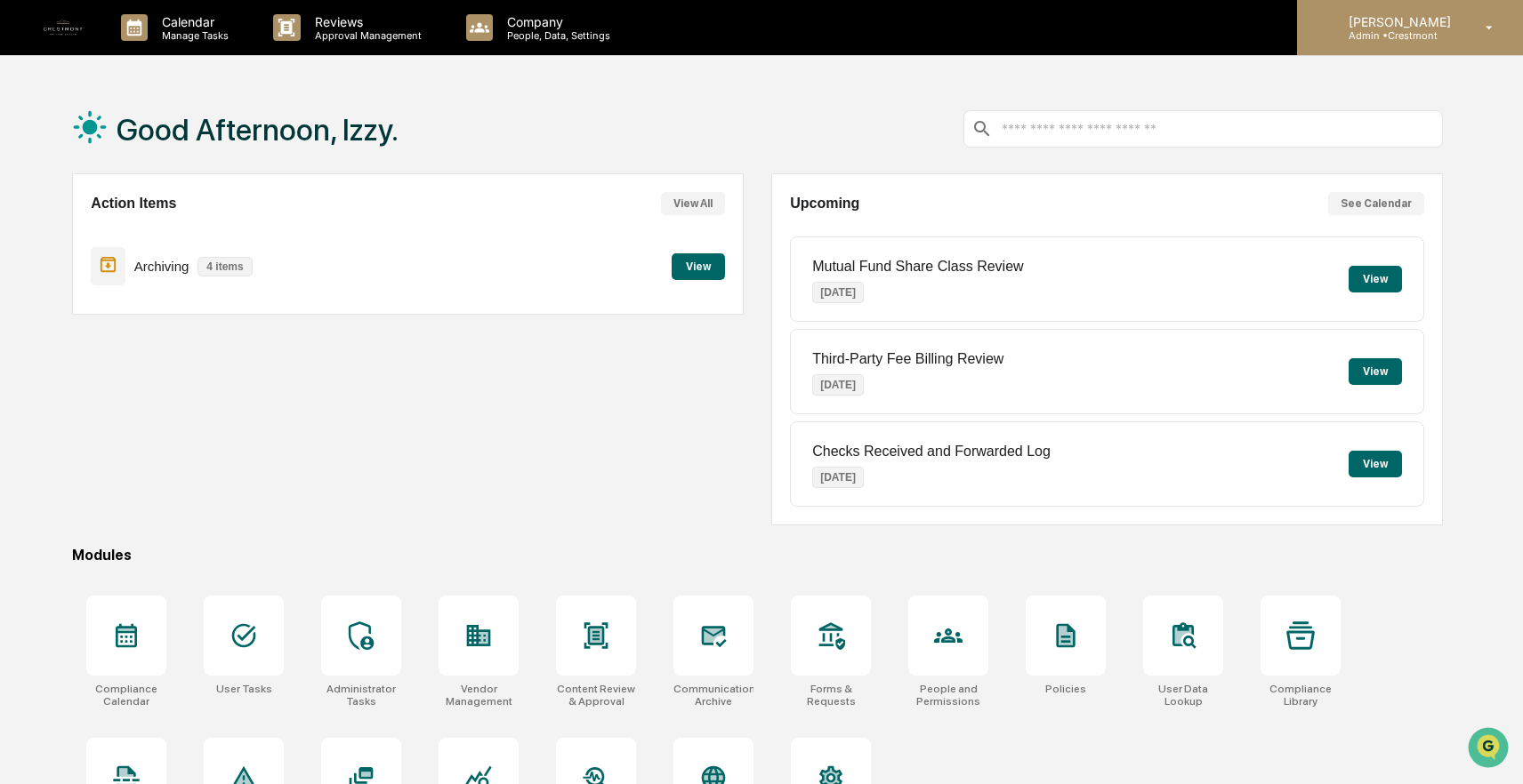
click at [1123, 44] on div "[PERSON_NAME] Admin • [GEOGRAPHIC_DATA]" at bounding box center [1410, 27] width 226 height 55
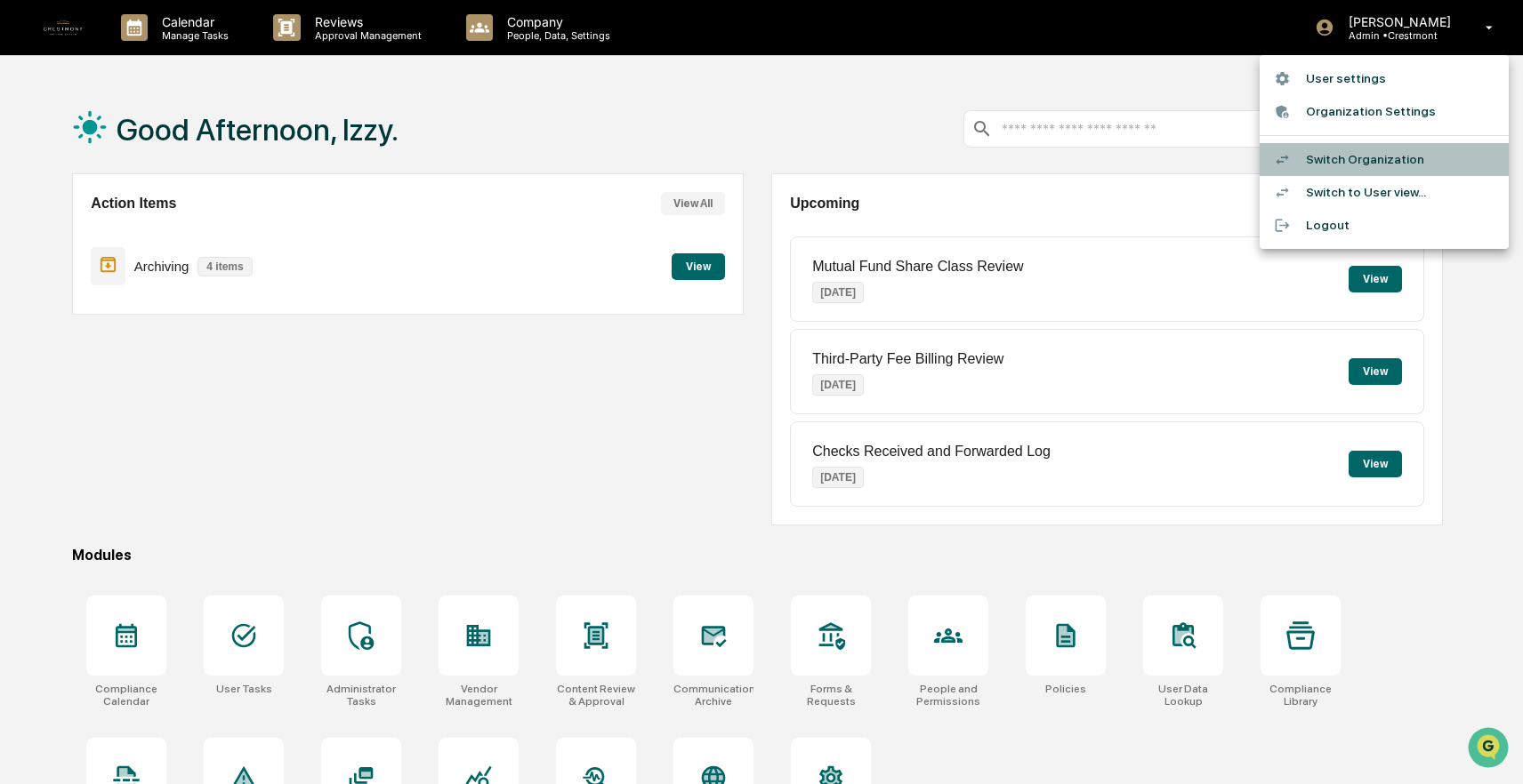
click at [1123, 156] on li "Switch Organization" at bounding box center [1385, 160] width 249 height 33
